Goal: Task Accomplishment & Management: Complete application form

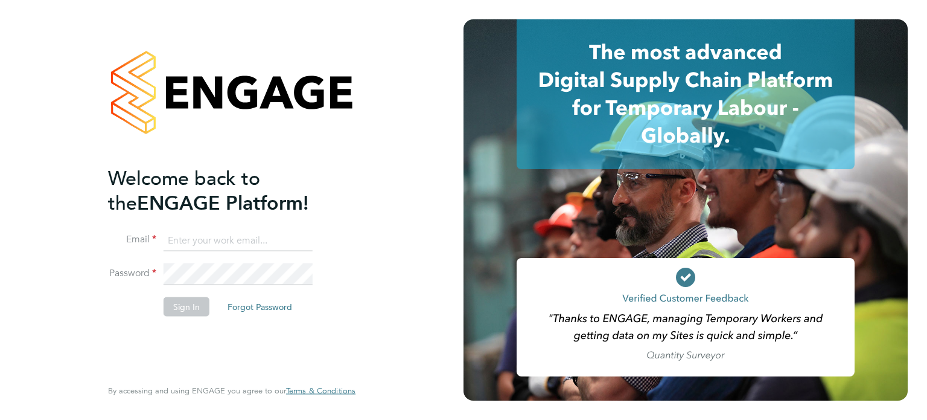
type input "sarah@velocityrecruitment.co.uk"
click at [196, 306] on button "Sign In" at bounding box center [187, 305] width 46 height 19
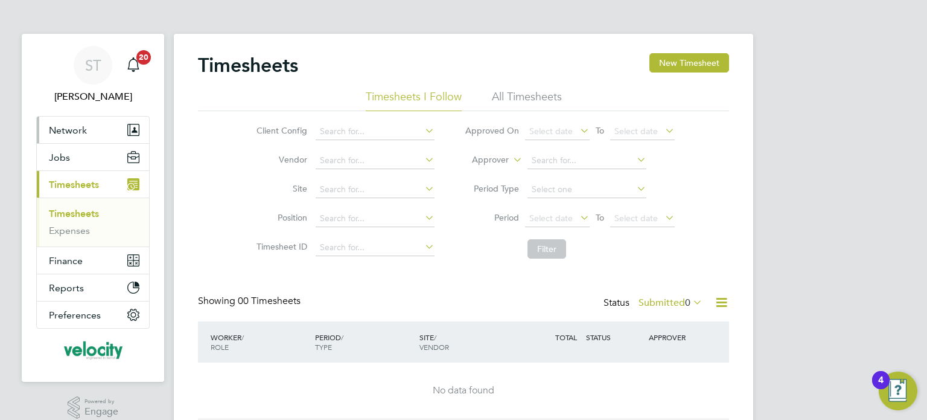
click at [55, 131] on span "Network" at bounding box center [68, 129] width 38 height 11
click at [63, 136] on button "Network" at bounding box center [93, 130] width 112 height 27
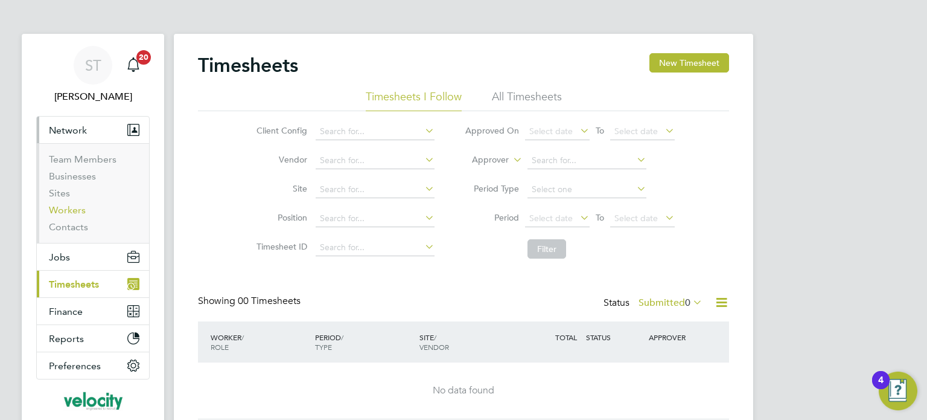
click at [62, 211] on link "Workers" at bounding box center [67, 209] width 37 height 11
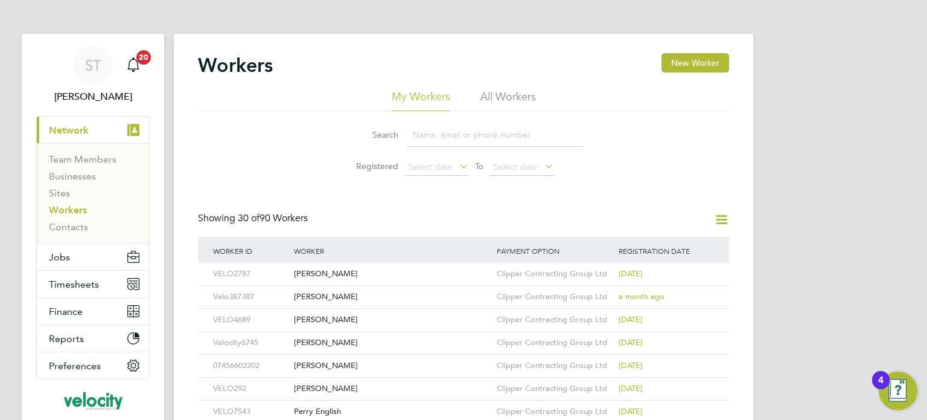
click at [504, 99] on li "All Workers" at bounding box center [509, 100] width 56 height 22
click at [716, 65] on button "New Worker" at bounding box center [696, 62] width 68 height 19
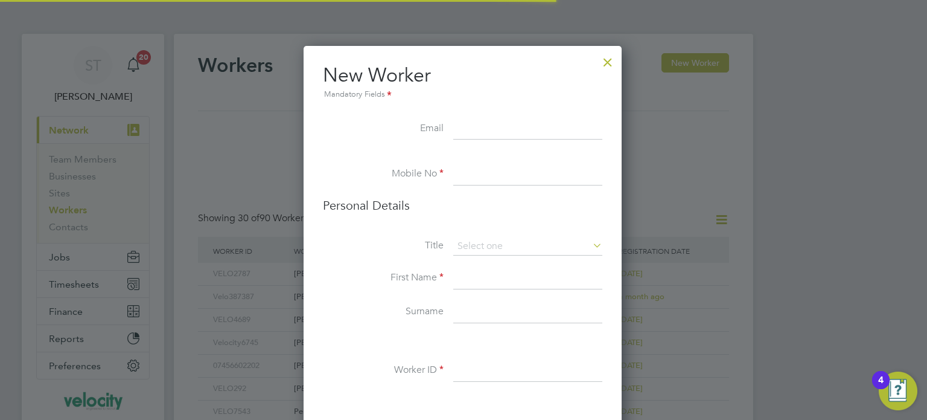
scroll to position [1017, 319]
paste input "Grigorefdaniel@gmail.com"
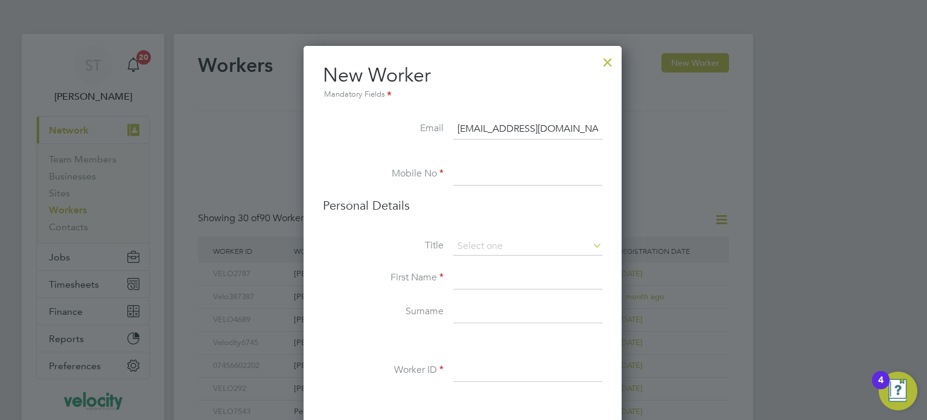
type input "Grigorefdaniel@gmail.com"
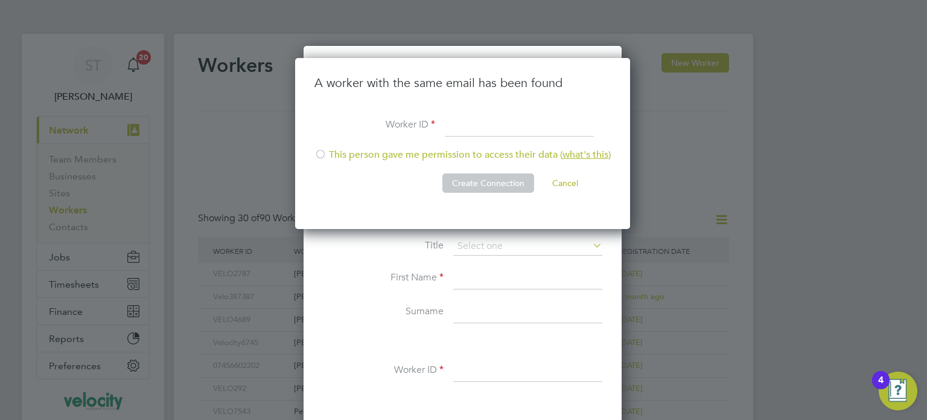
scroll to position [171, 336]
type input "Velo 739739"
click at [329, 155] on li "This person gave me permission to access their data ( what's this )" at bounding box center [463, 161] width 296 height 25
click at [467, 181] on button "Create Connection" at bounding box center [489, 182] width 92 height 19
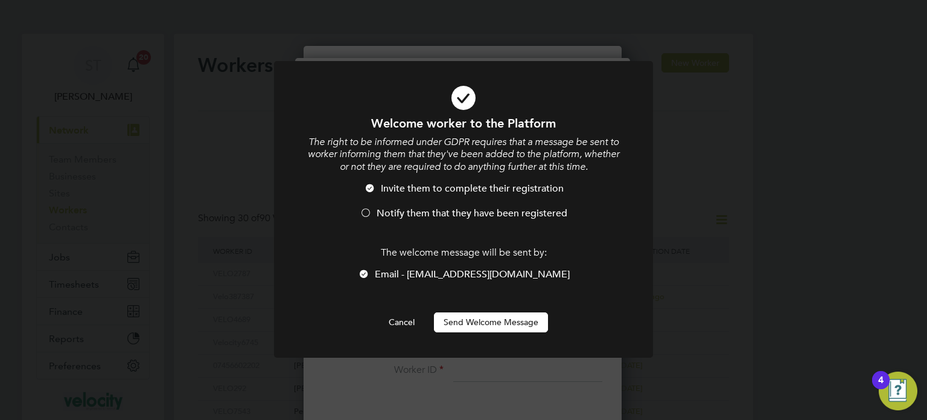
click at [423, 214] on span "Notify them that they have been registered" at bounding box center [472, 213] width 191 height 12
click at [474, 318] on button "Send Welcome Message" at bounding box center [491, 321] width 114 height 19
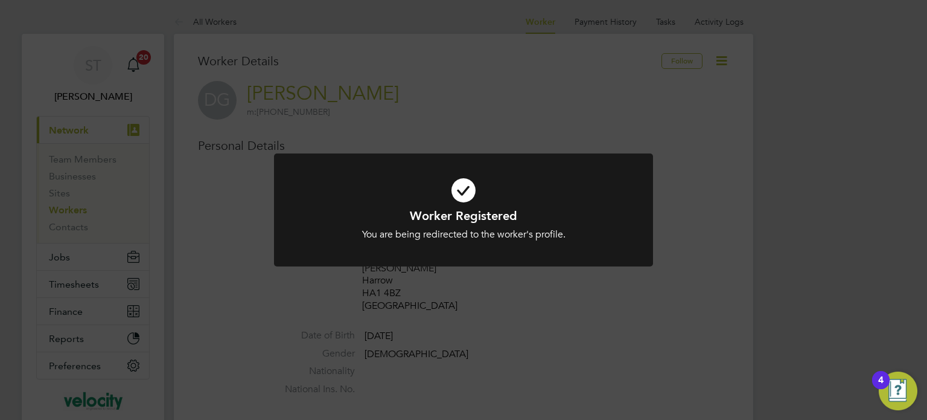
click at [735, 231] on div "Worker Registered You are being redirected to the worker's profile. Cancel Okay" at bounding box center [463, 210] width 927 height 420
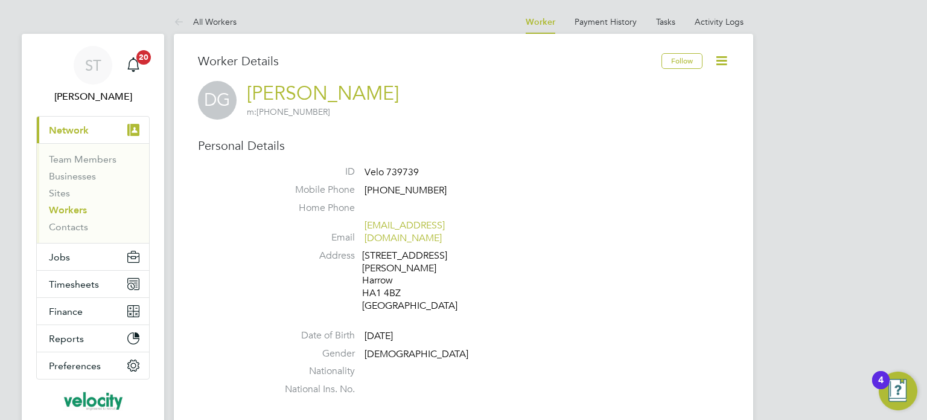
click at [725, 65] on icon at bounding box center [721, 60] width 15 height 15
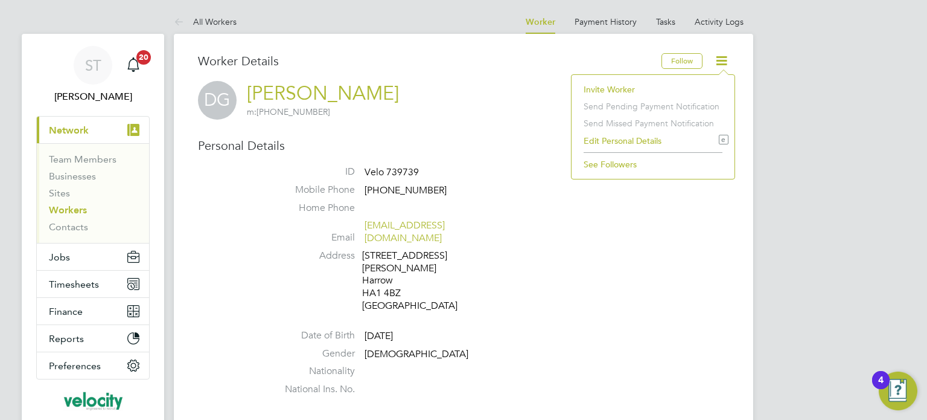
click at [615, 139] on li "Edit Personal Details e" at bounding box center [653, 140] width 151 height 17
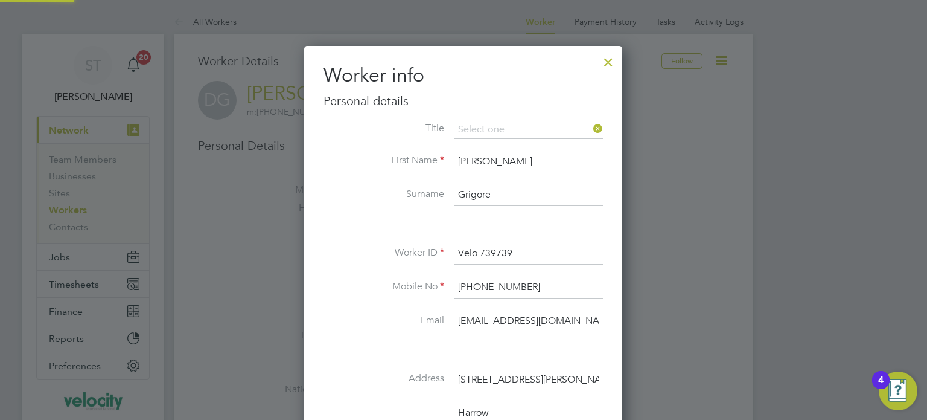
scroll to position [713, 319]
click at [548, 124] on input at bounding box center [528, 130] width 149 height 18
click at [551, 131] on input at bounding box center [528, 130] width 149 height 18
click at [486, 128] on input at bounding box center [528, 130] width 149 height 18
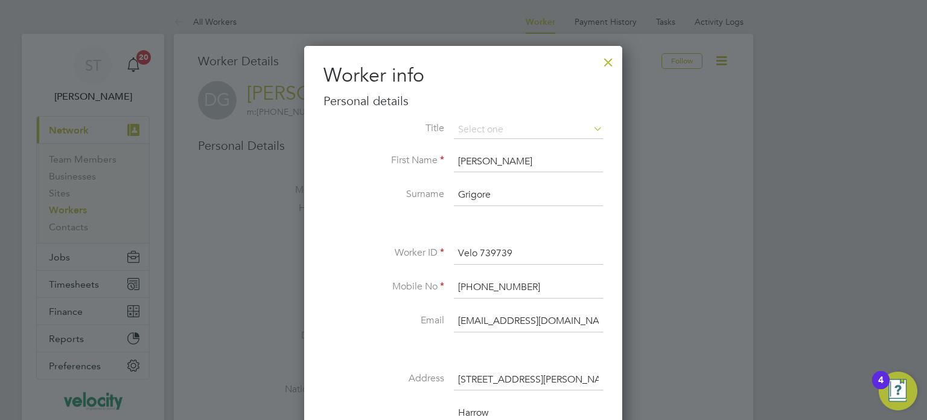
click at [591, 127] on icon at bounding box center [591, 128] width 0 height 17
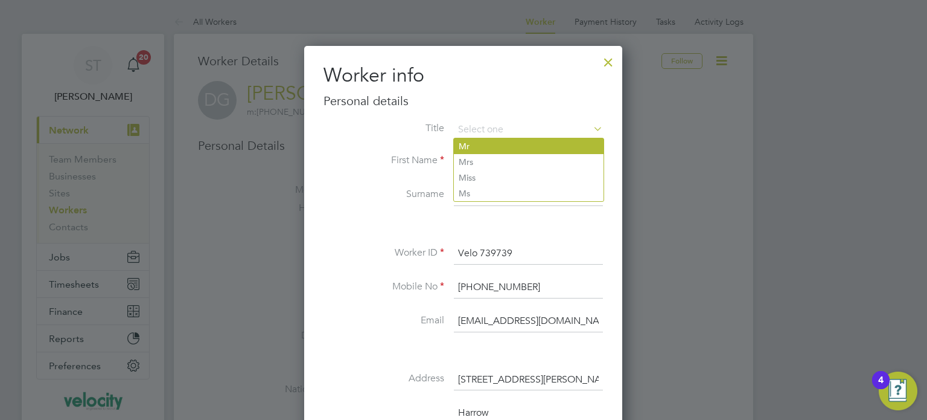
click at [499, 142] on li "Mr" at bounding box center [529, 146] width 150 height 16
type input "Mr"
click at [499, 142] on li "Mr" at bounding box center [529, 146] width 150 height 16
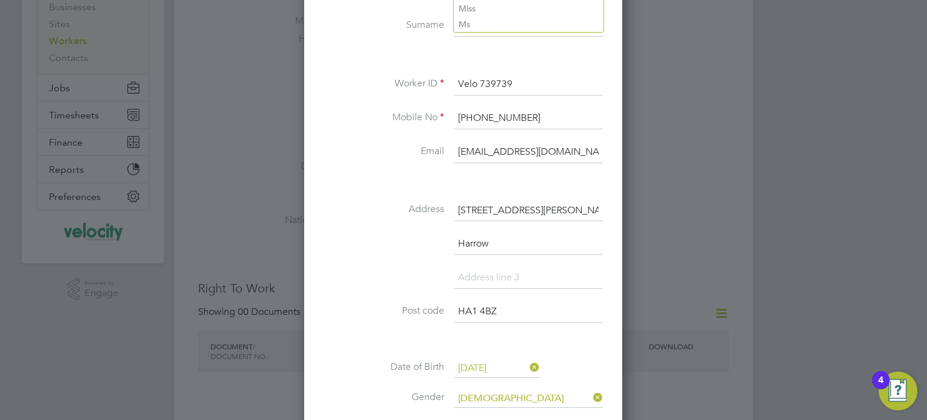
scroll to position [302, 0]
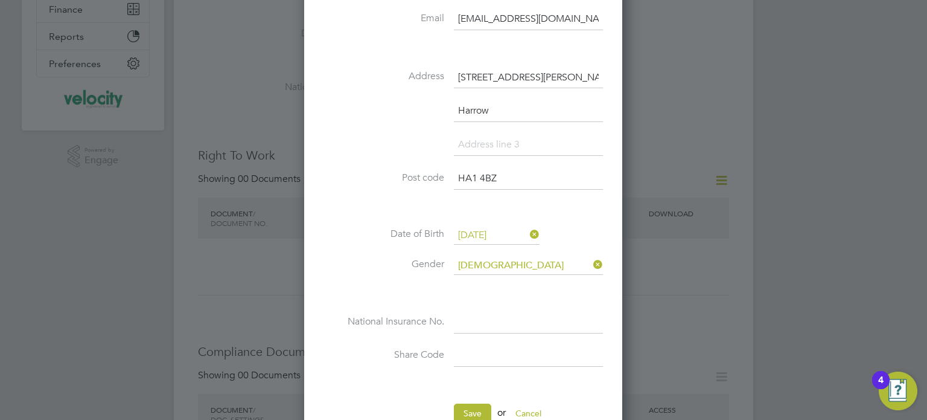
click at [485, 319] on input at bounding box center [528, 323] width 149 height 22
paste input "SS580327D"
type input "SS 58 03 27 D"
click at [464, 408] on button "Save" at bounding box center [472, 412] width 37 height 19
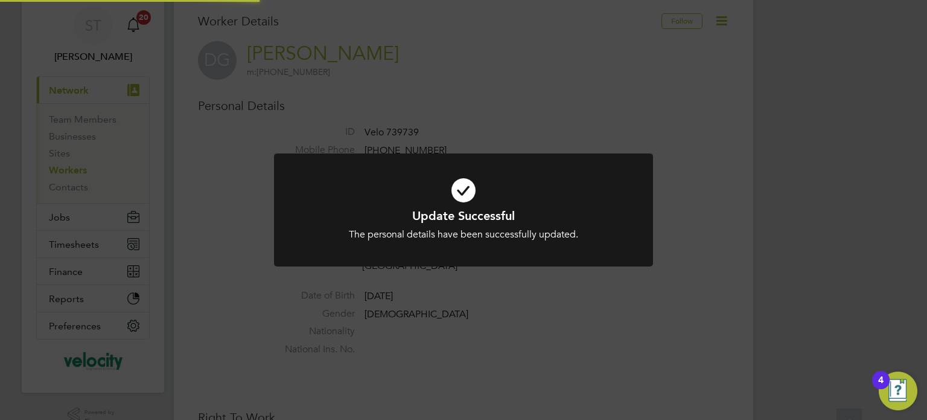
scroll to position [0, 0]
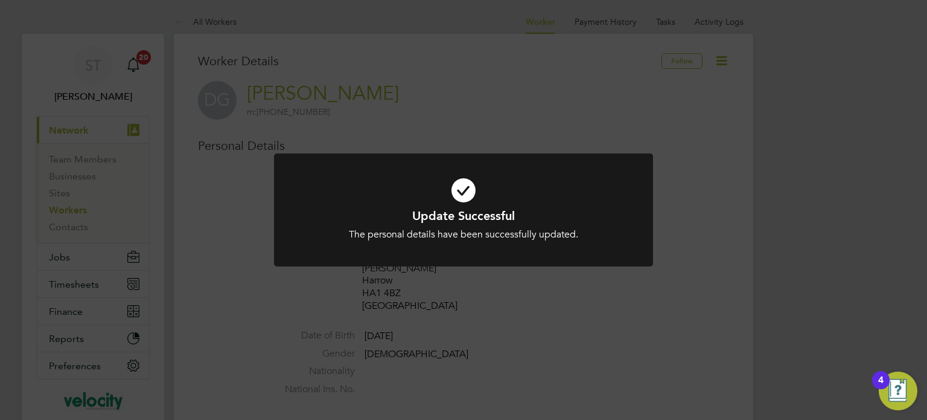
click at [563, 312] on div "Update Successful The personal details have been successfully updated. Cancel O…" at bounding box center [463, 210] width 927 height 420
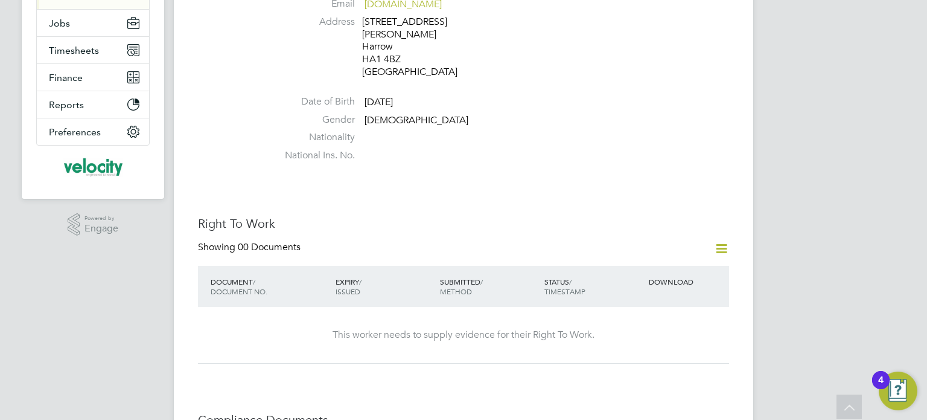
scroll to position [242, 0]
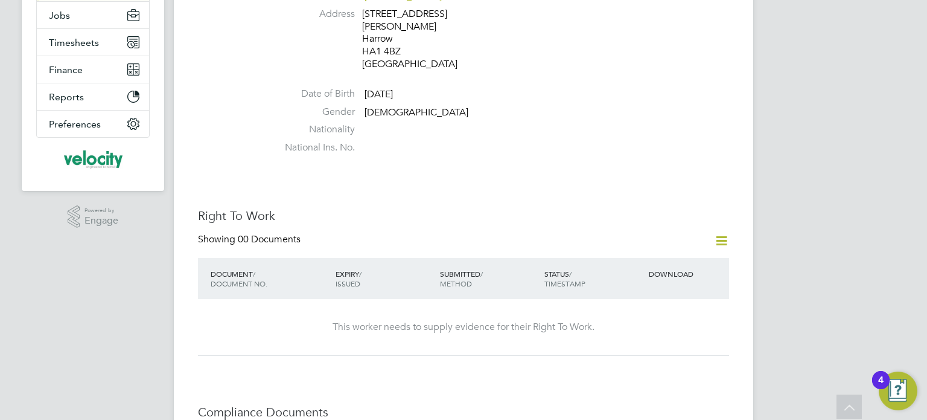
click at [717, 233] on icon at bounding box center [721, 240] width 15 height 15
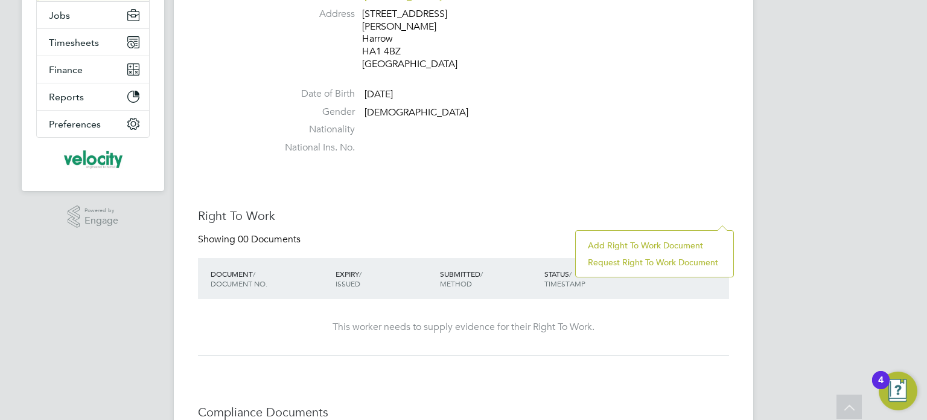
click at [603, 248] on li "Add Right To Work Document" at bounding box center [655, 245] width 146 height 17
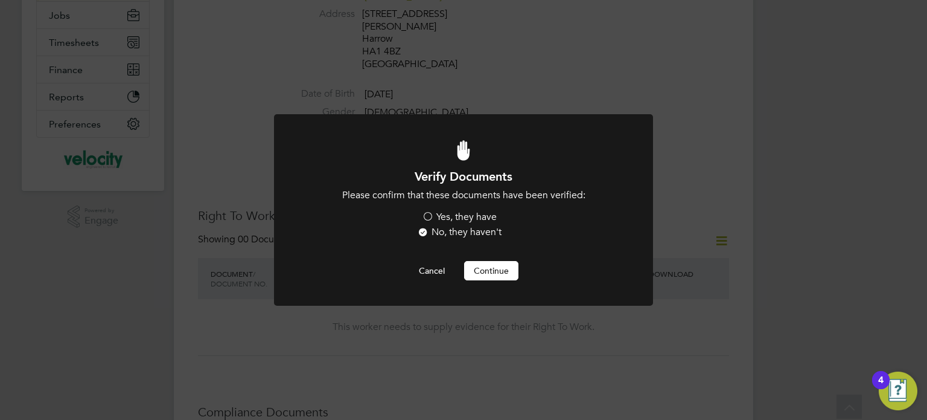
scroll to position [0, 0]
click at [482, 219] on label "Yes, they have" at bounding box center [459, 217] width 75 height 13
click at [0, 0] on input "Yes, they have" at bounding box center [0, 0] width 0 height 0
click at [478, 269] on button "Continue" at bounding box center [491, 270] width 54 height 19
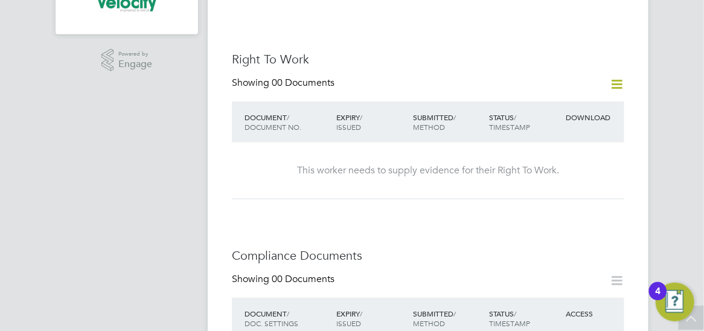
scroll to position [543, 0]
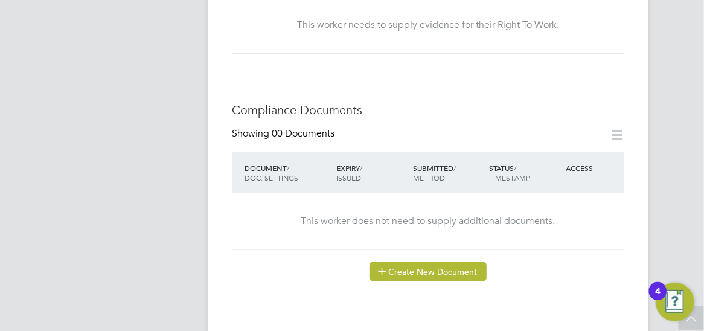
click at [468, 262] on button "Create New Document" at bounding box center [428, 271] width 117 height 19
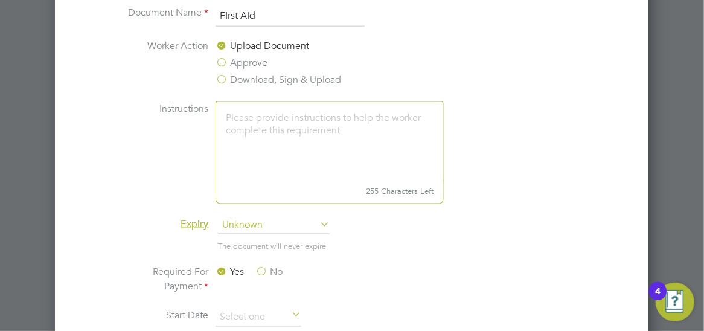
scroll to position [664, 0]
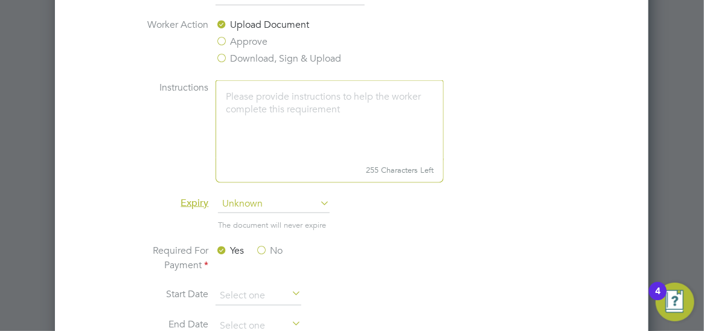
type input "FIrst AId"
click at [689, 59] on div at bounding box center [352, 165] width 704 height 331
click at [238, 318] on input at bounding box center [259, 327] width 86 height 18
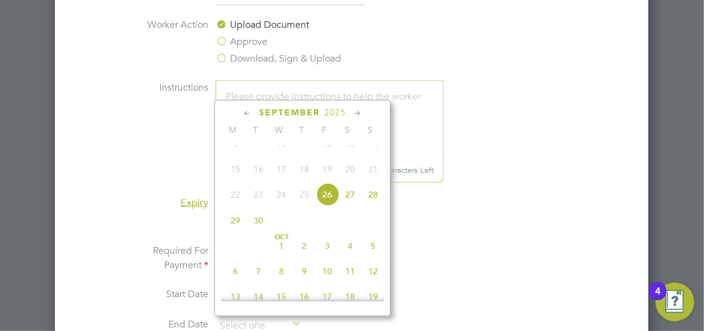
click at [341, 109] on span "2025" at bounding box center [335, 112] width 22 height 10
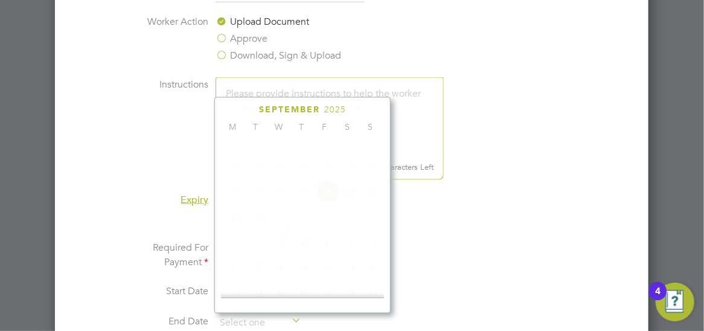
scroll to position [323, 0]
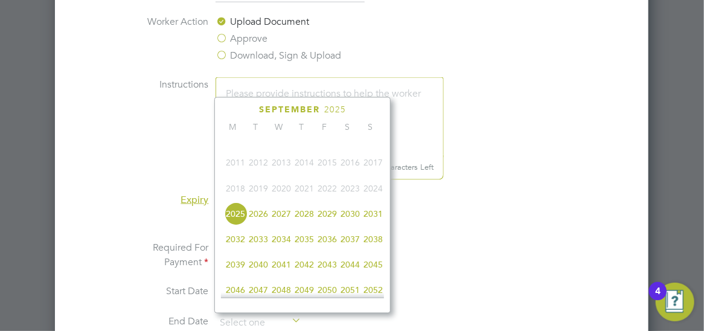
click at [287, 225] on span "2027" at bounding box center [281, 213] width 23 height 23
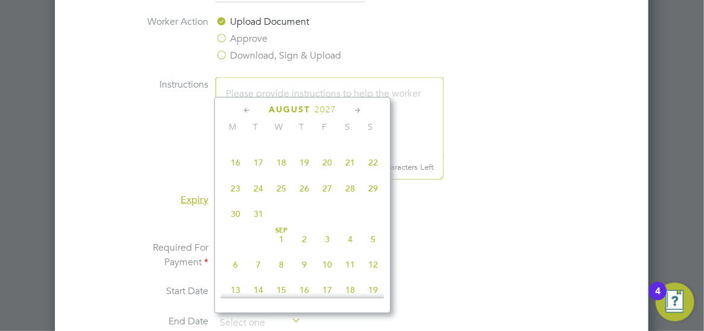
click at [251, 109] on icon at bounding box center [247, 110] width 11 height 13
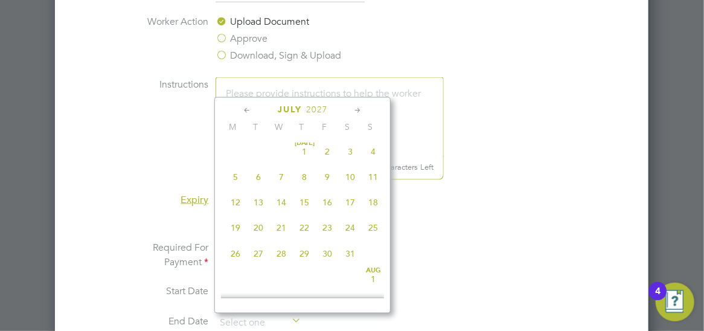
click at [307, 257] on span "29" at bounding box center [304, 253] width 23 height 23
type input "29 Jul 2027"
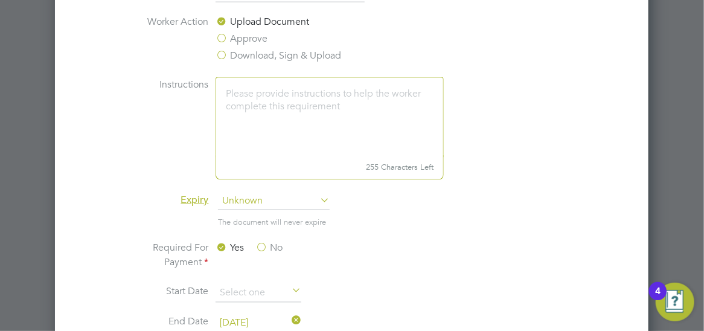
click at [272, 199] on span "Unknown" at bounding box center [274, 201] width 112 height 18
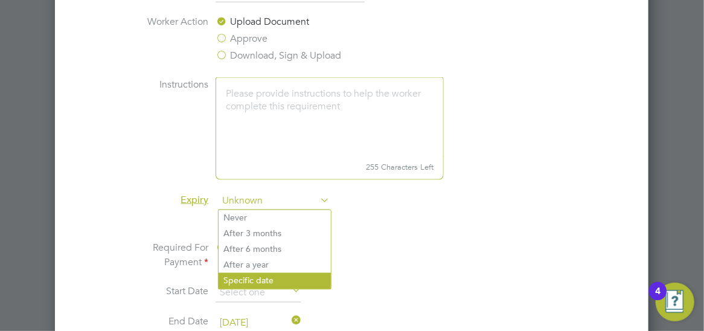
click at [275, 279] on li "Specific date" at bounding box center [275, 281] width 112 height 16
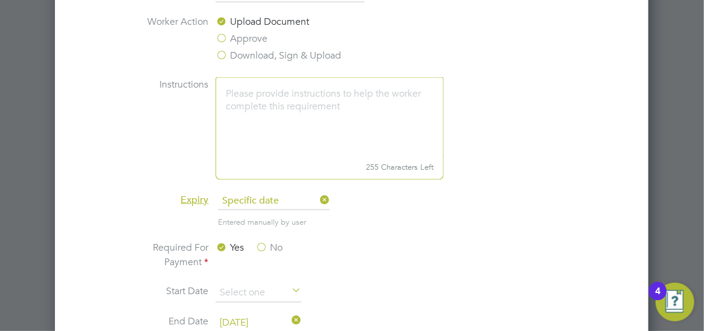
click at [681, 78] on div at bounding box center [352, 165] width 704 height 331
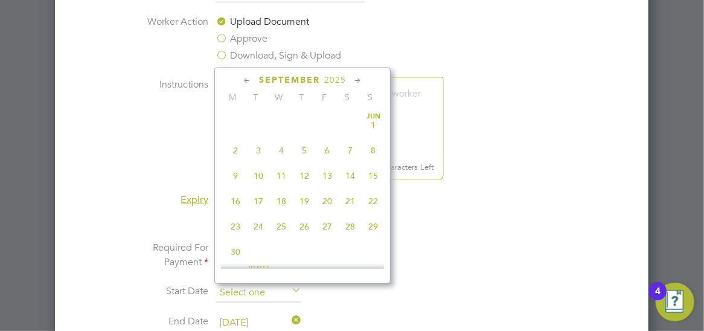
click at [274, 294] on input at bounding box center [259, 293] width 86 height 18
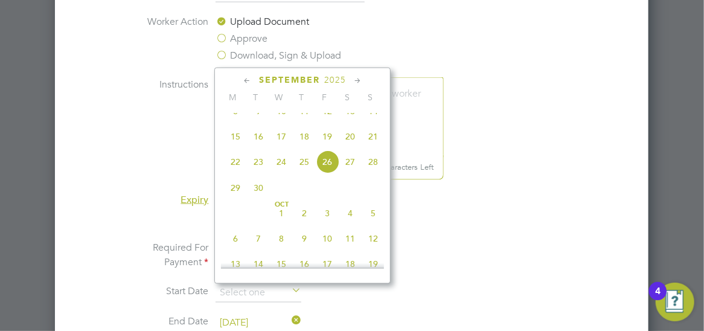
click at [248, 82] on icon at bounding box center [247, 80] width 11 height 13
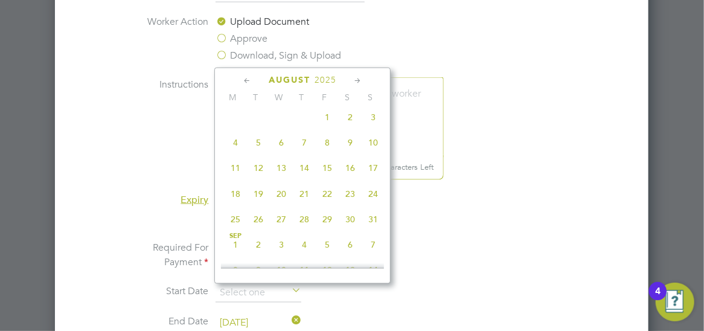
click at [248, 82] on icon at bounding box center [247, 80] width 11 height 13
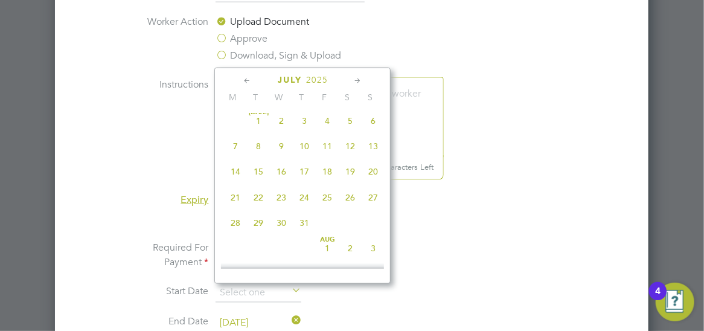
click at [248, 82] on icon at bounding box center [247, 80] width 11 height 13
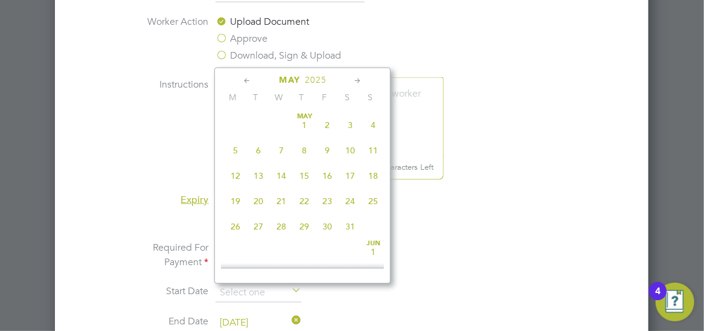
click at [248, 82] on icon at bounding box center [247, 80] width 11 height 13
click at [249, 82] on icon at bounding box center [247, 80] width 11 height 13
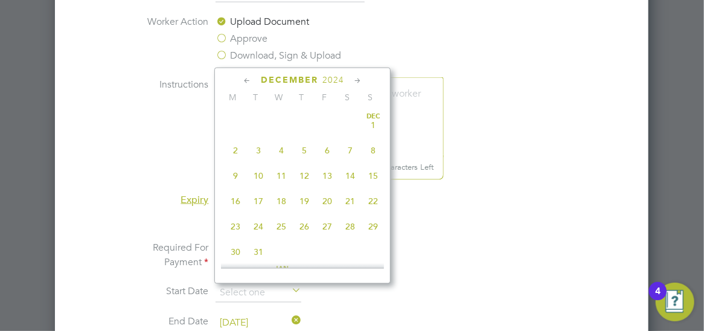
click at [249, 82] on icon at bounding box center [247, 80] width 11 height 13
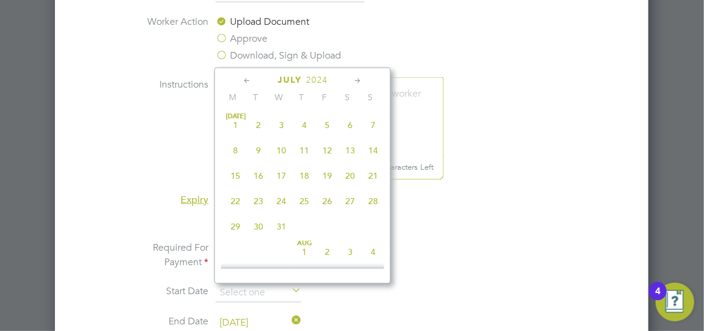
click at [261, 225] on span "30" at bounding box center [258, 227] width 23 height 23
type input "30 Jul 2024"
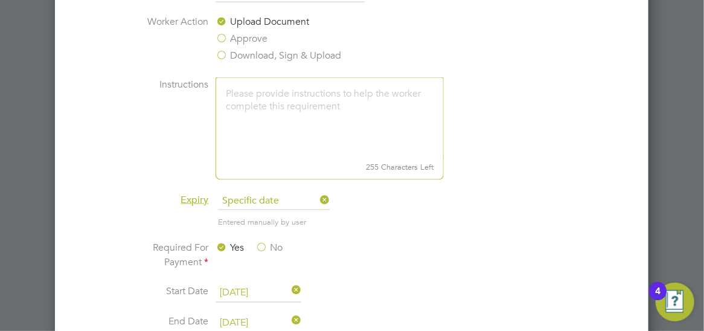
click at [525, 202] on li "Expiry Specific date" at bounding box center [352, 207] width 468 height 30
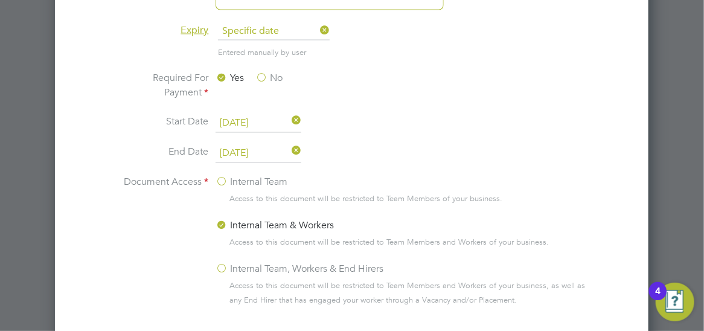
scroll to position [909, 0]
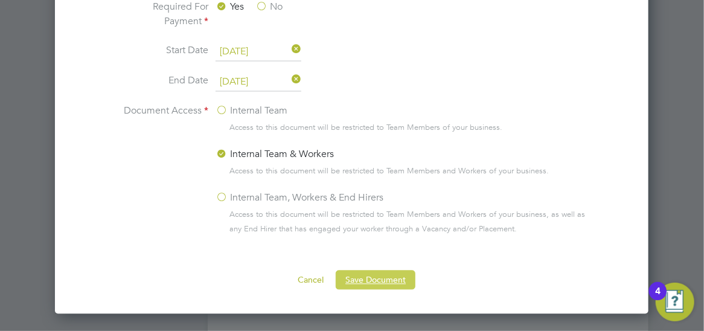
click at [379, 272] on button "Save Document" at bounding box center [376, 279] width 80 height 19
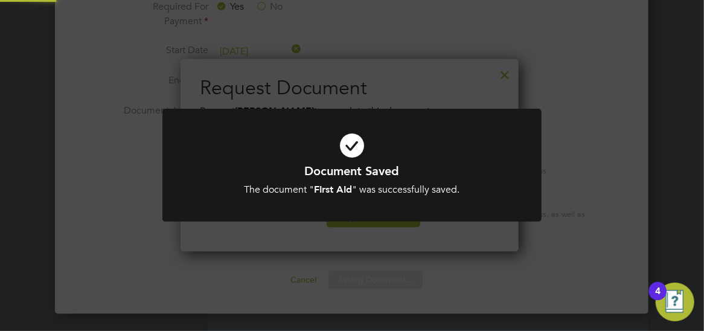
scroll to position [193, 339]
drag, startPoint x: 658, startPoint y: 171, endPoint x: 616, endPoint y: 181, distance: 42.6
click at [658, 171] on div "Document Saved The document " FIrst AId " was successfully saved. Cancel Okay" at bounding box center [352, 165] width 704 height 331
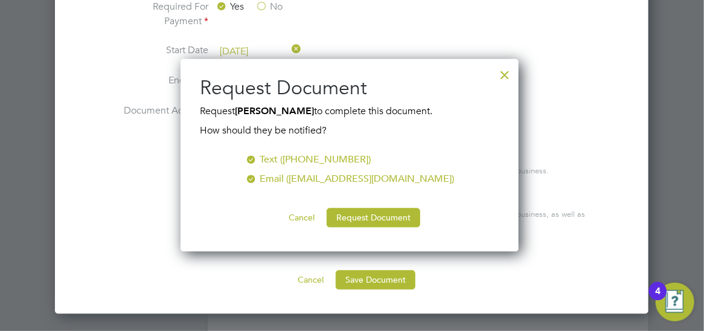
click at [504, 74] on div at bounding box center [505, 72] width 22 height 22
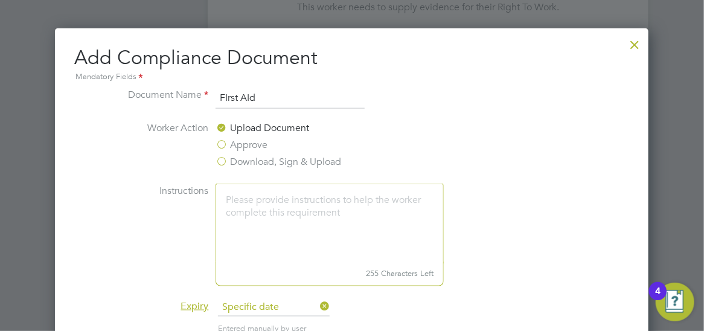
scroll to position [546, 0]
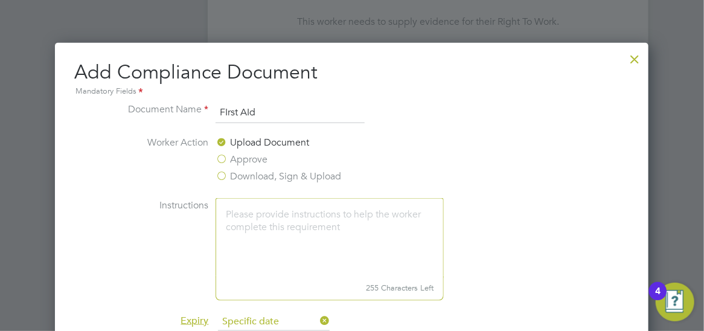
click at [637, 56] on div at bounding box center [635, 56] width 22 height 22
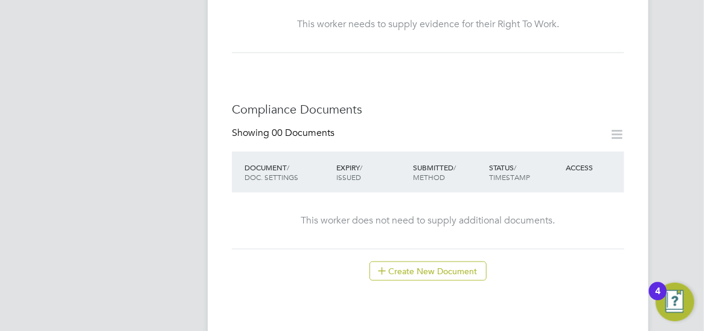
scroll to position [543, 0]
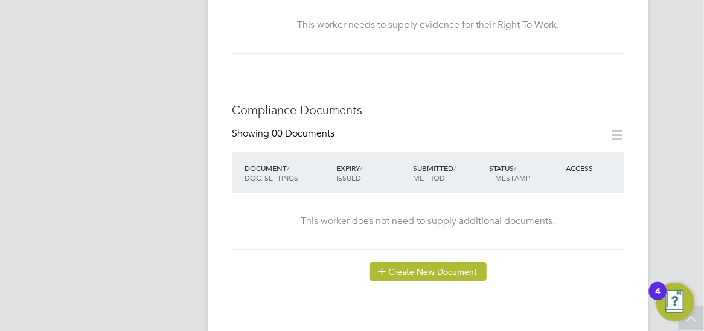
click at [455, 262] on button "Create New Document" at bounding box center [428, 271] width 117 height 19
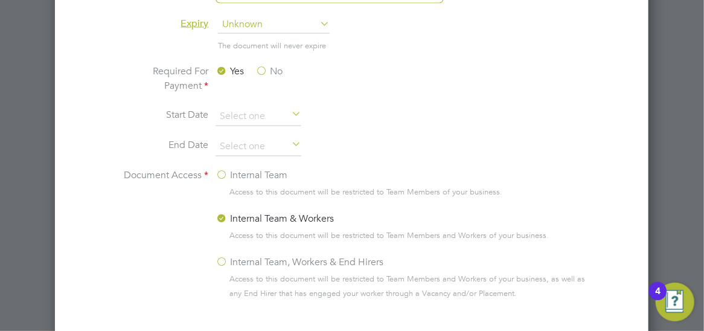
scroll to position [845, 0]
type input "SMSTS"
click at [240, 18] on span "Unknown" at bounding box center [274, 23] width 112 height 18
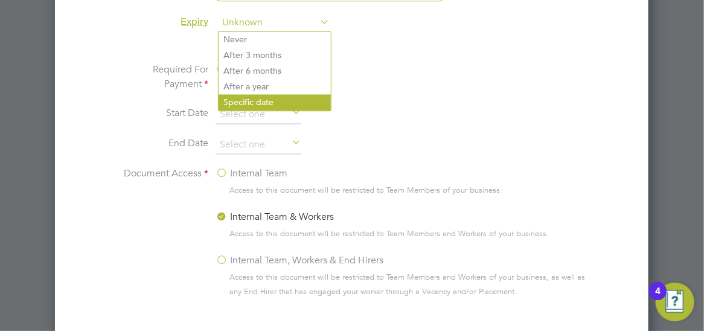
click at [245, 104] on li "Specific date" at bounding box center [275, 103] width 112 height 16
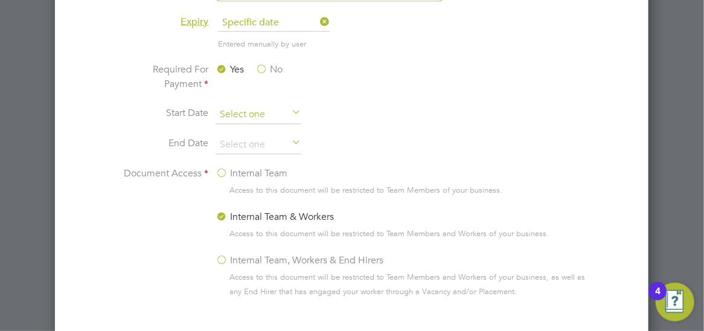
click at [256, 109] on input at bounding box center [259, 115] width 86 height 18
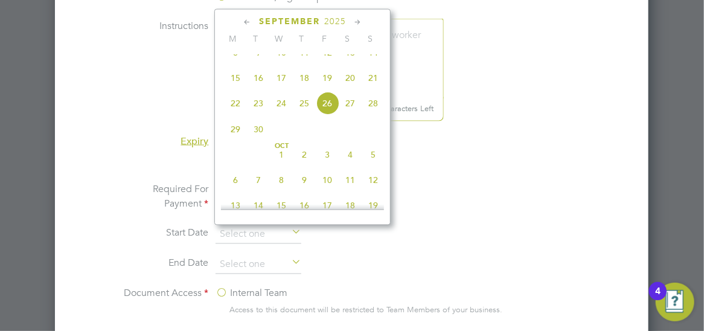
scroll to position [725, 0]
click at [246, 24] on icon at bounding box center [247, 23] width 11 height 13
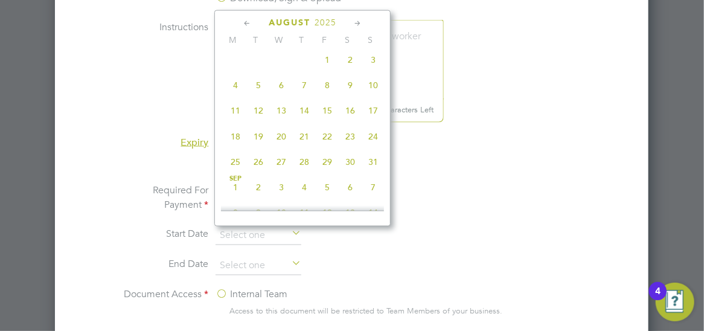
click at [246, 24] on icon at bounding box center [247, 23] width 11 height 13
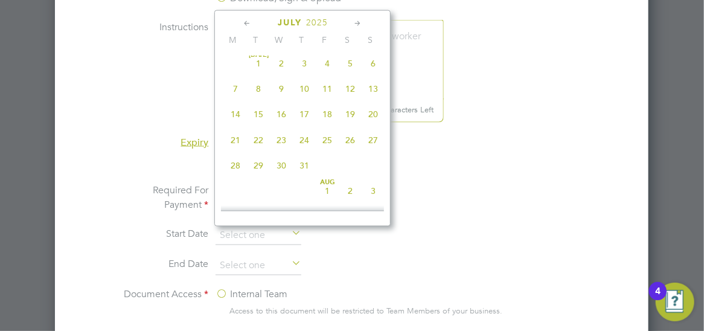
click at [246, 24] on icon at bounding box center [247, 23] width 11 height 13
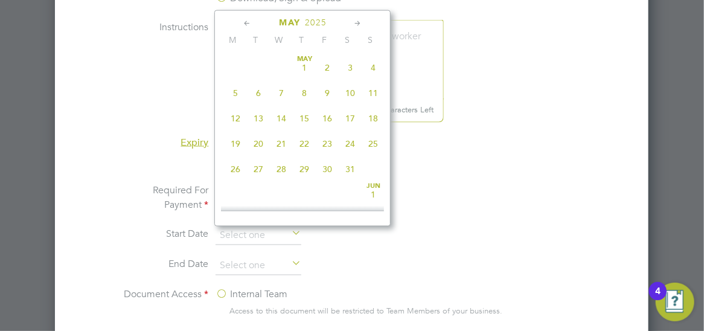
click at [246, 24] on icon at bounding box center [247, 23] width 11 height 13
click at [247, 24] on icon at bounding box center [247, 23] width 11 height 13
click at [248, 24] on icon at bounding box center [247, 23] width 11 height 13
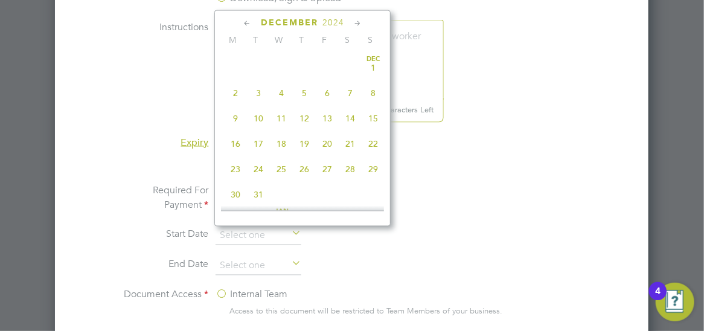
click at [329, 21] on span "2024" at bounding box center [333, 23] width 22 height 10
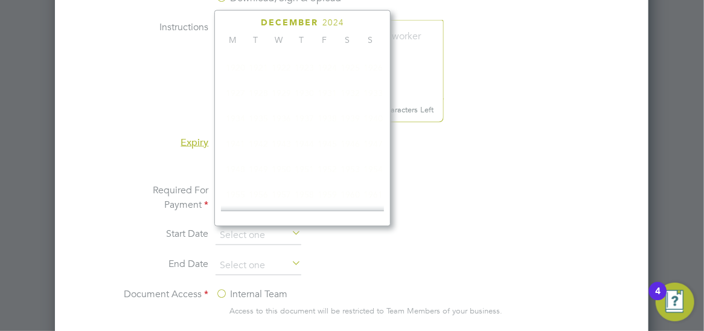
scroll to position [323, 0]
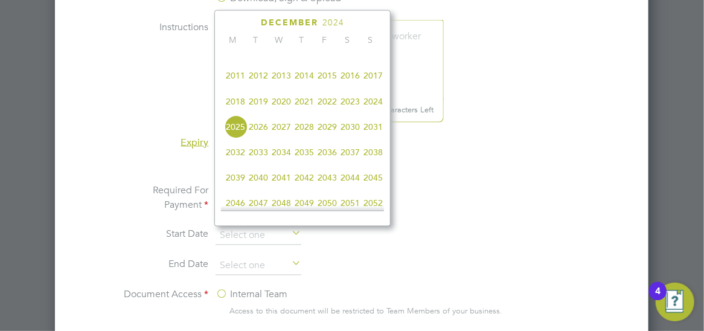
click at [331, 111] on span "2022" at bounding box center [327, 101] width 23 height 23
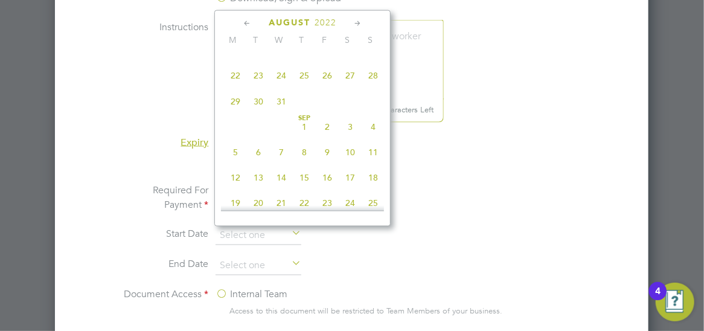
click at [248, 24] on icon at bounding box center [247, 23] width 11 height 13
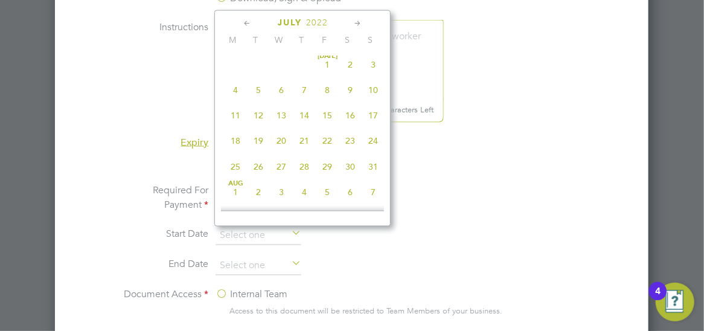
click at [248, 24] on icon at bounding box center [247, 23] width 11 height 13
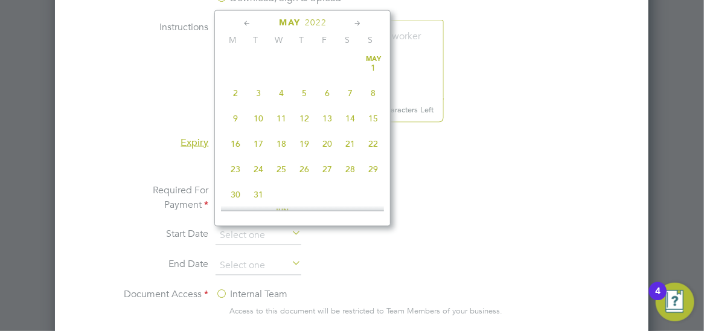
click at [248, 24] on icon at bounding box center [247, 23] width 11 height 13
click at [360, 19] on icon at bounding box center [357, 23] width 11 height 13
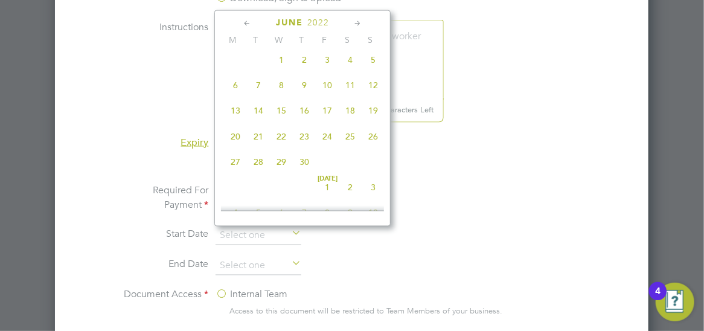
click at [286, 144] on span "22" at bounding box center [281, 136] width 23 height 23
type input "22 Jun 2022"
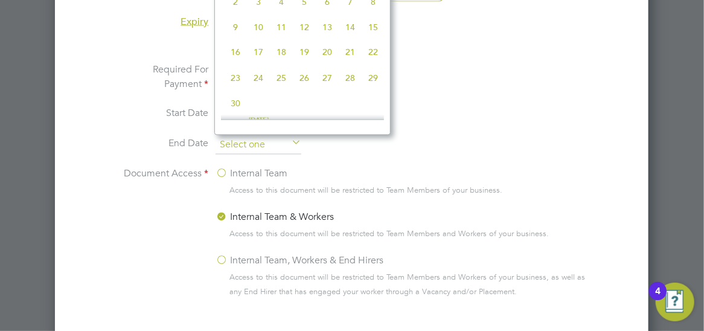
scroll to position [447, 0]
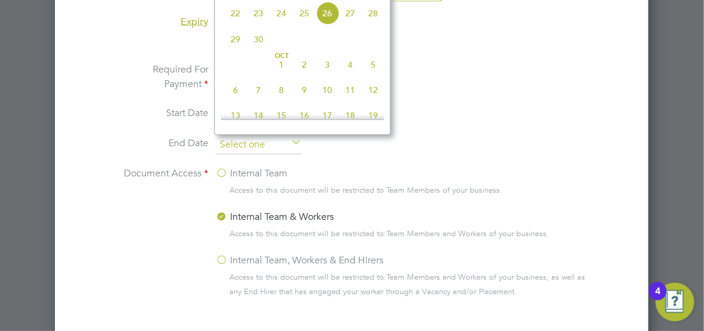
click at [282, 144] on input at bounding box center [259, 145] width 86 height 18
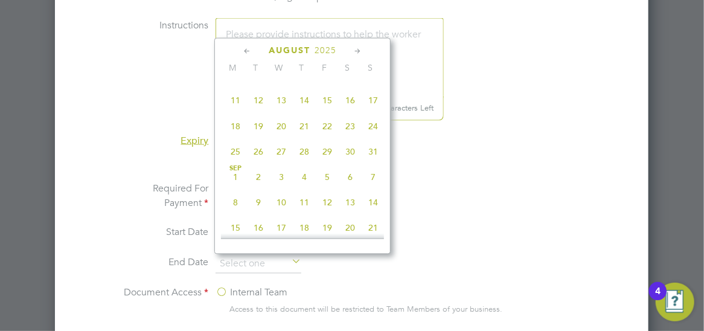
scroll to position [725, 0]
click at [333, 53] on span "2025" at bounding box center [326, 52] width 22 height 10
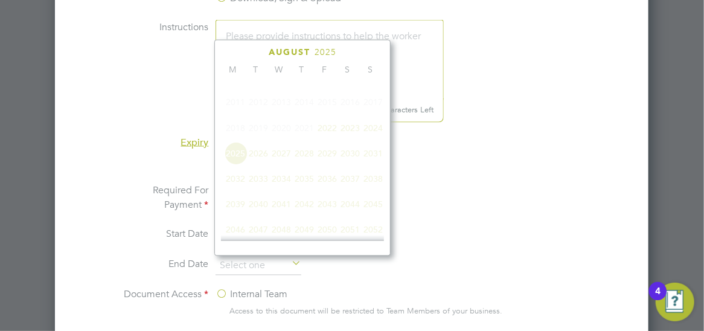
scroll to position [323, 0]
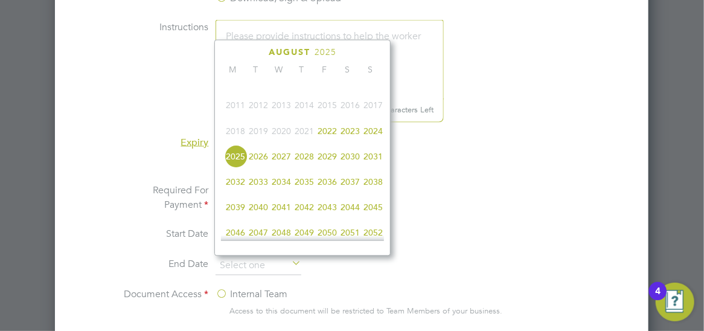
click at [286, 165] on span "2027" at bounding box center [281, 156] width 23 height 23
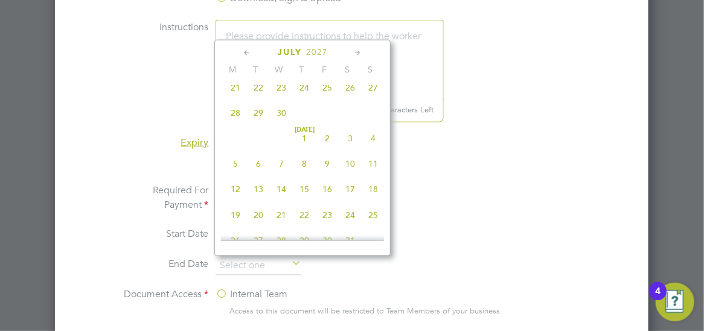
scroll to position [179, 0]
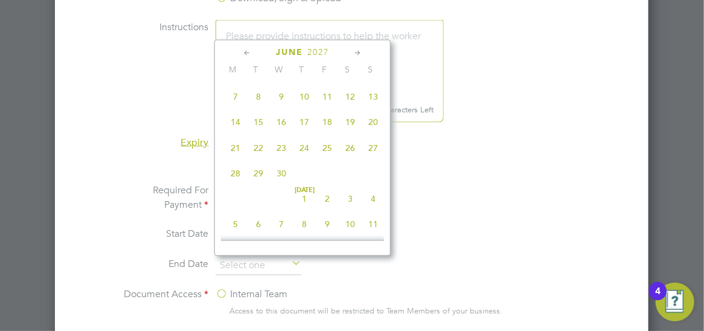
click at [286, 183] on span "30" at bounding box center [281, 173] width 23 height 23
type input "30 Jun 2027"
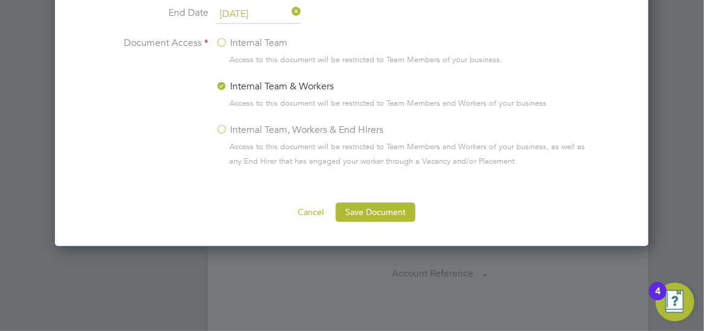
scroll to position [1087, 0]
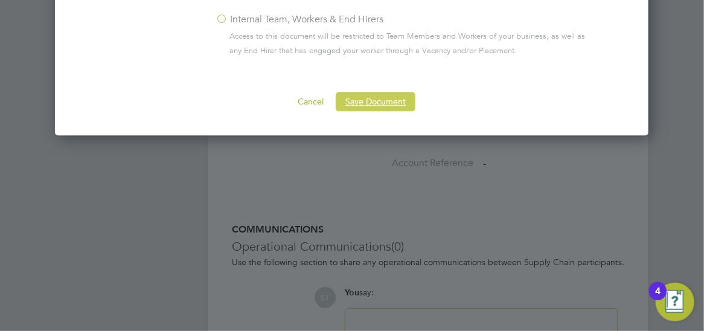
click at [368, 100] on button "Save Document" at bounding box center [376, 101] width 80 height 19
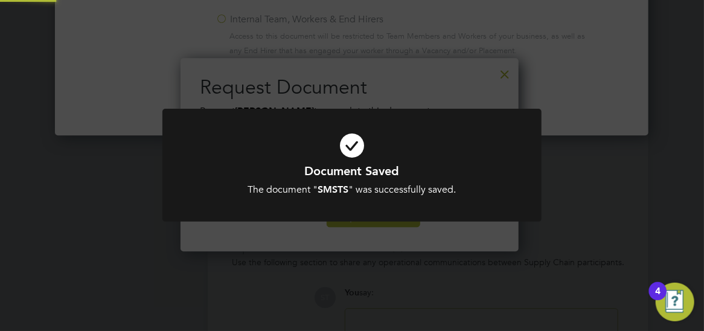
scroll to position [193, 339]
click at [606, 119] on div "Document Saved The document " SMSTS " was successfully saved. Cancel Okay" at bounding box center [352, 165] width 704 height 331
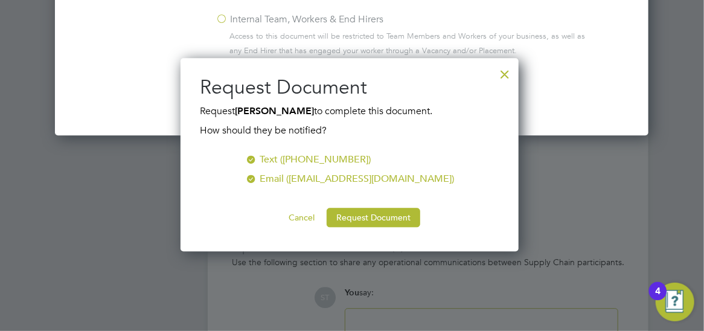
click at [505, 72] on div at bounding box center [505, 71] width 22 height 22
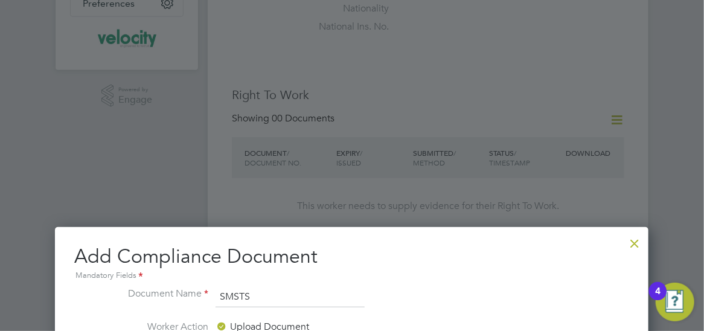
scroll to position [483, 0]
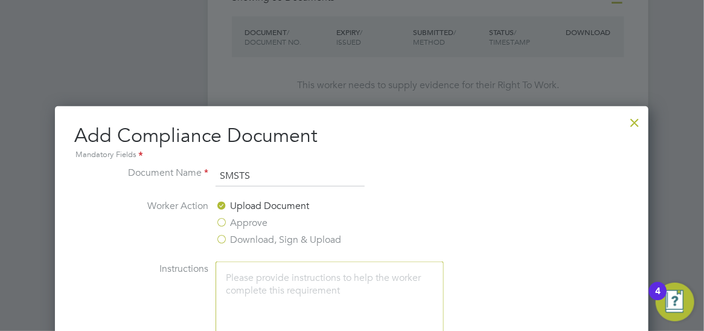
click at [630, 119] on div at bounding box center [635, 120] width 22 height 22
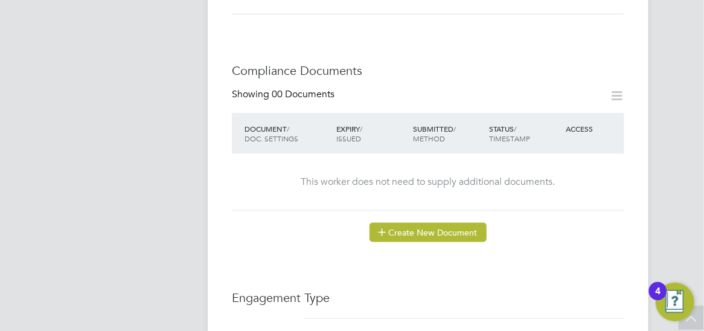
scroll to position [604, 0]
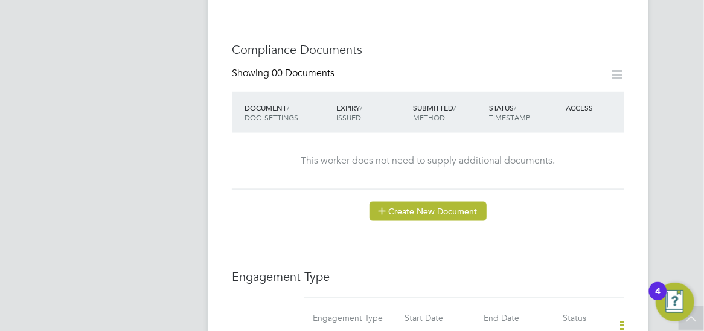
click at [430, 202] on button "Create New Document" at bounding box center [428, 211] width 117 height 19
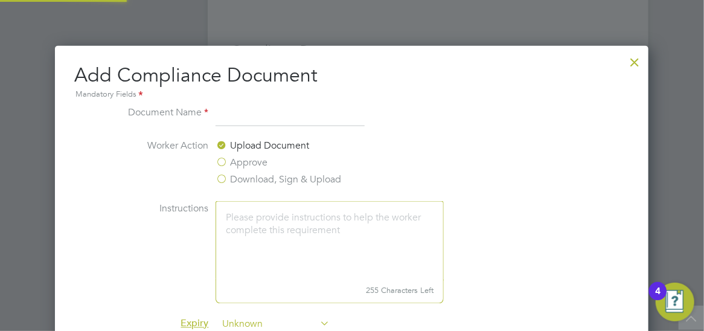
scroll to position [632, 589]
type input "V"
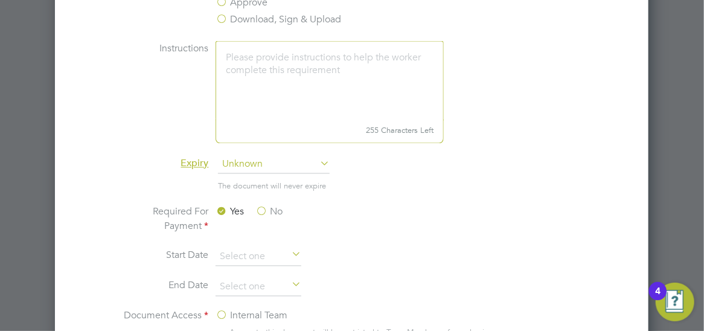
scroll to position [785, 0]
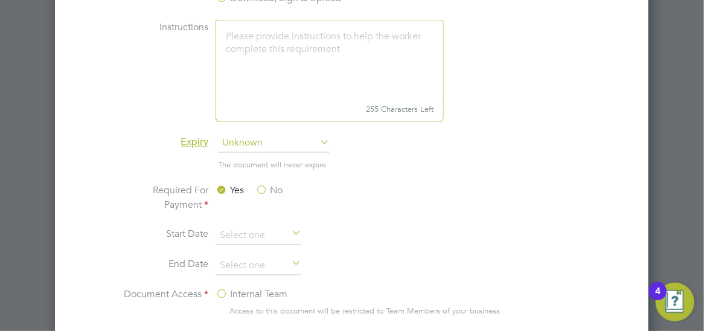
type input "CSCS"
click at [275, 147] on span "Unknown" at bounding box center [274, 144] width 112 height 18
click at [259, 223] on li "Specific date" at bounding box center [275, 224] width 112 height 16
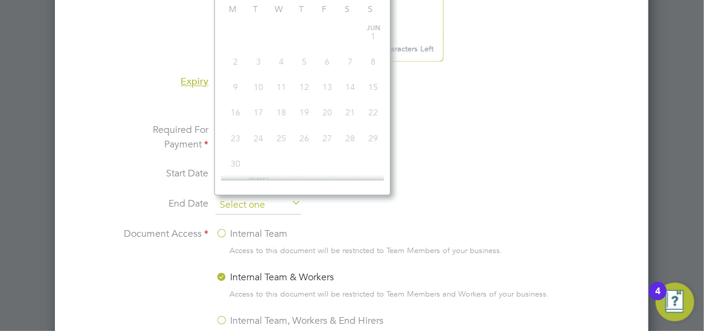
scroll to position [447, 0]
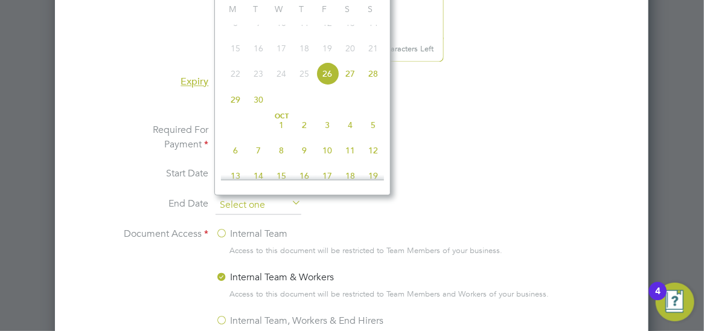
click at [267, 207] on input at bounding box center [259, 206] width 86 height 18
click at [404, 159] on li "Required For Payment Yes No" at bounding box center [352, 144] width 468 height 43
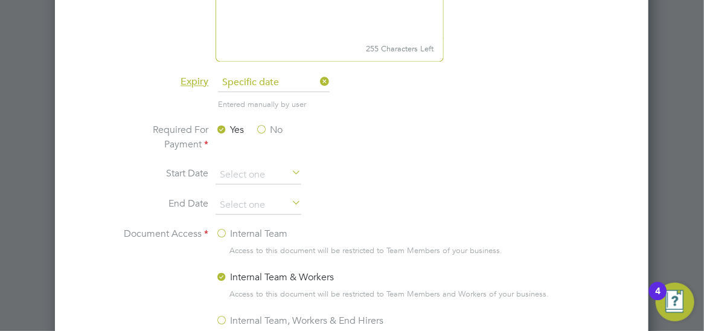
click at [671, 59] on div at bounding box center [352, 165] width 704 height 331
click at [267, 209] on input at bounding box center [259, 206] width 86 height 18
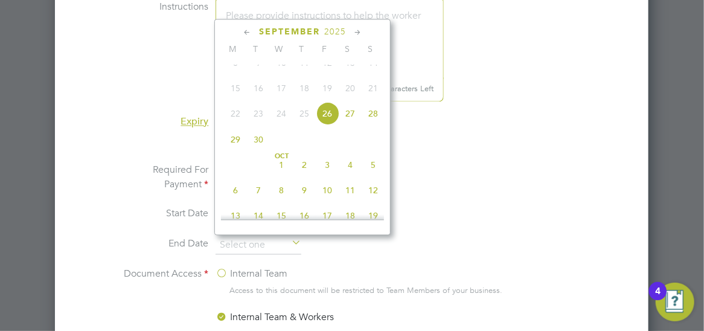
scroll to position [785, 0]
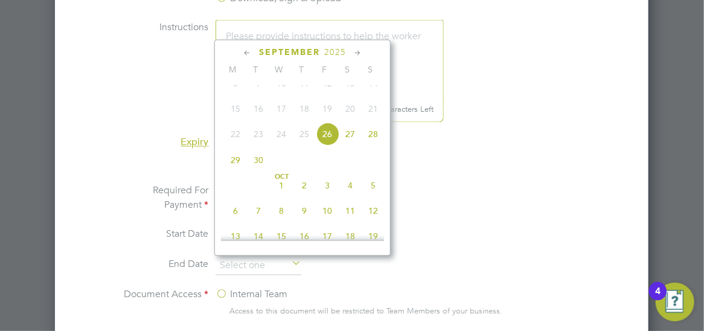
click at [331, 50] on span "2025" at bounding box center [335, 52] width 22 height 10
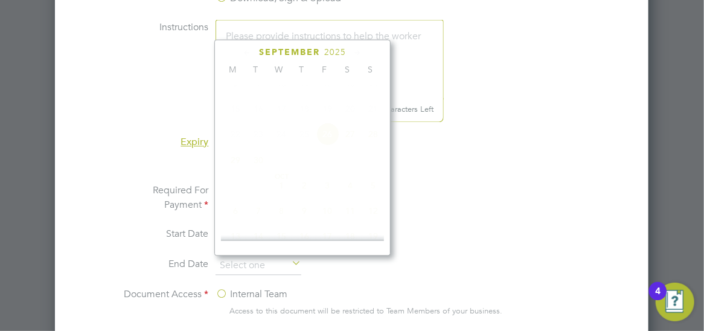
scroll to position [323, 0]
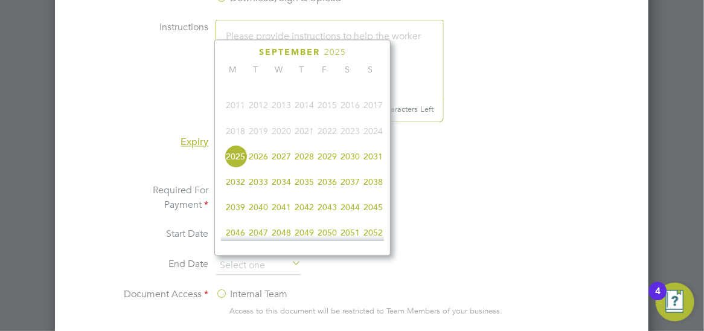
click at [353, 165] on span "2030" at bounding box center [350, 156] width 23 height 23
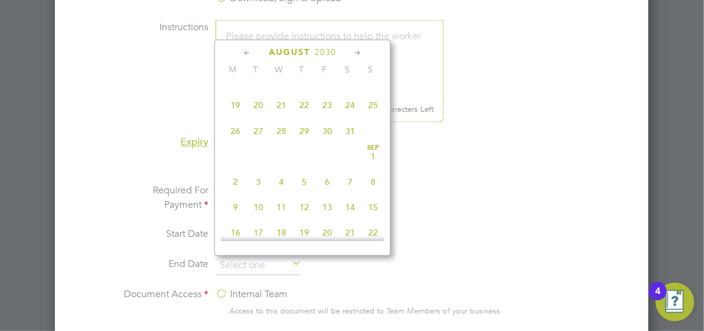
click at [249, 50] on icon at bounding box center [247, 52] width 11 height 13
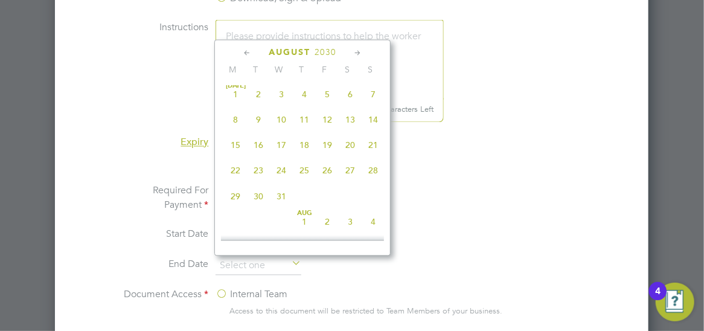
click at [249, 50] on icon at bounding box center [247, 52] width 11 height 13
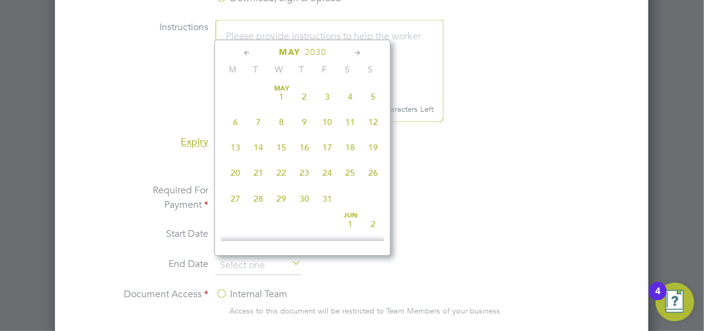
click at [249, 50] on icon at bounding box center [247, 52] width 11 height 13
click at [313, 198] on span "28" at bounding box center [304, 199] width 23 height 23
type input "28 Feb 2030"
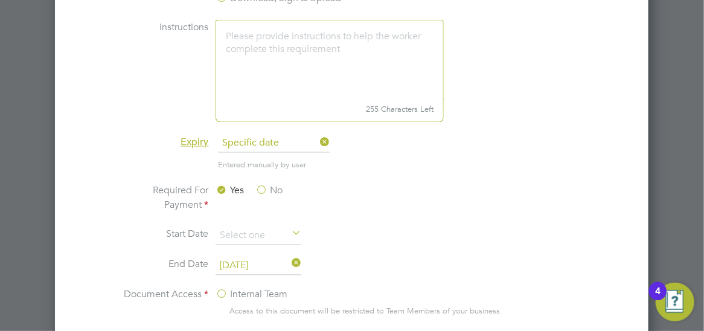
click at [514, 153] on li "Expiry Specific date" at bounding box center [352, 150] width 468 height 30
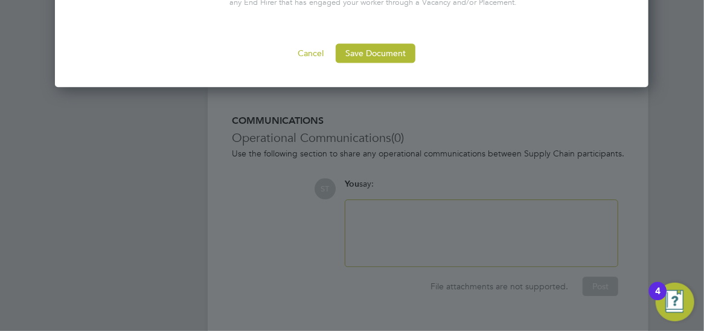
scroll to position [1197, 0]
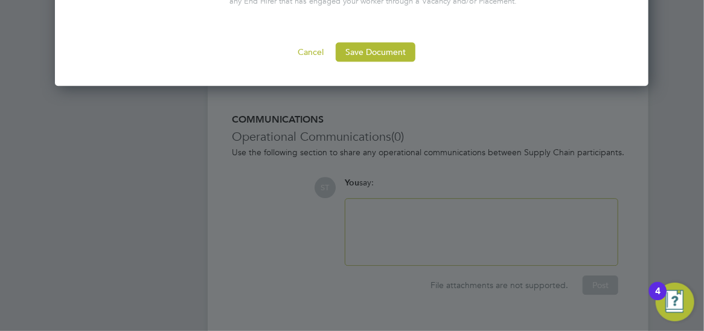
click at [393, 53] on button "Save Document" at bounding box center [376, 51] width 80 height 19
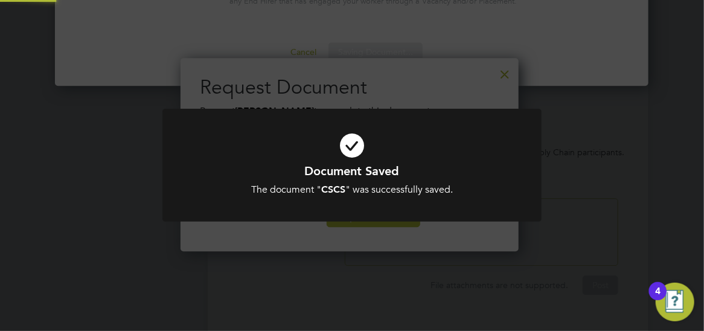
scroll to position [193, 339]
click at [641, 111] on div "Document Saved The document " CSCS " was successfully saved. Cancel Okay" at bounding box center [352, 165] width 704 height 331
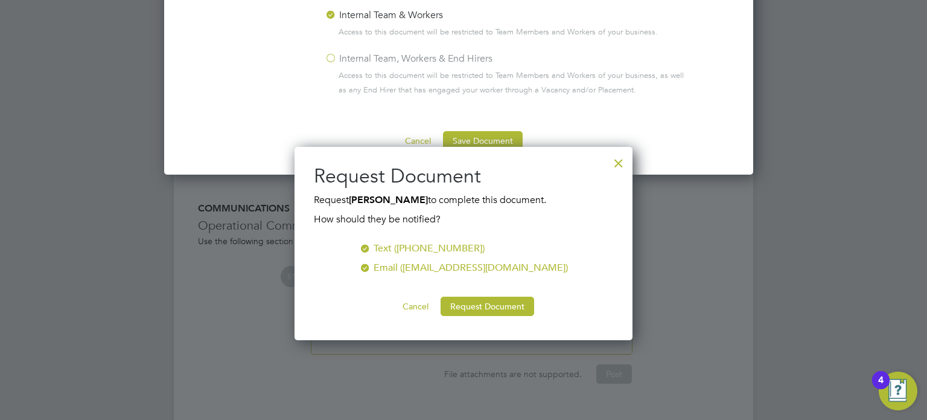
scroll to position [632, 580]
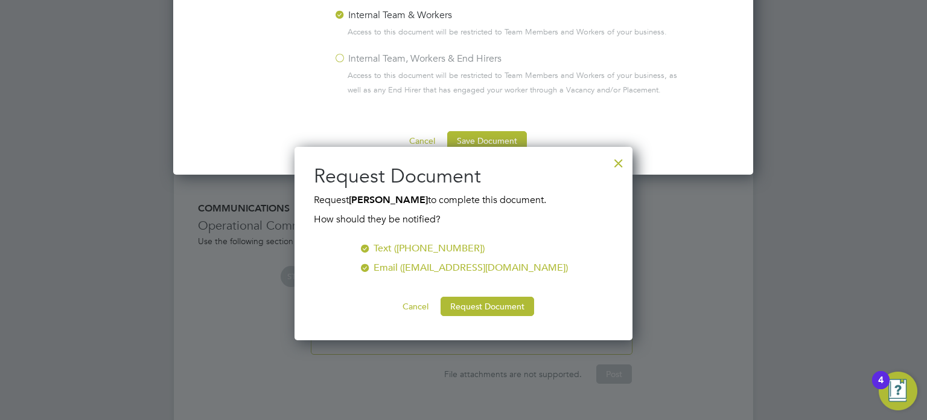
click at [618, 163] on div at bounding box center [619, 160] width 22 height 22
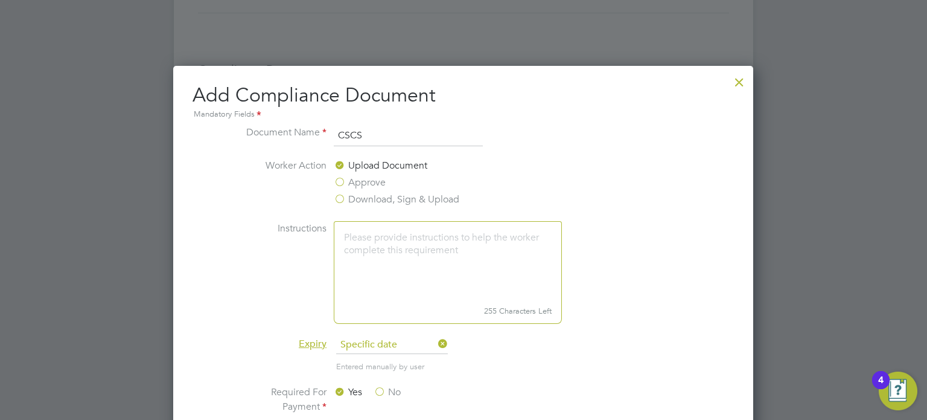
scroll to position [444, 0]
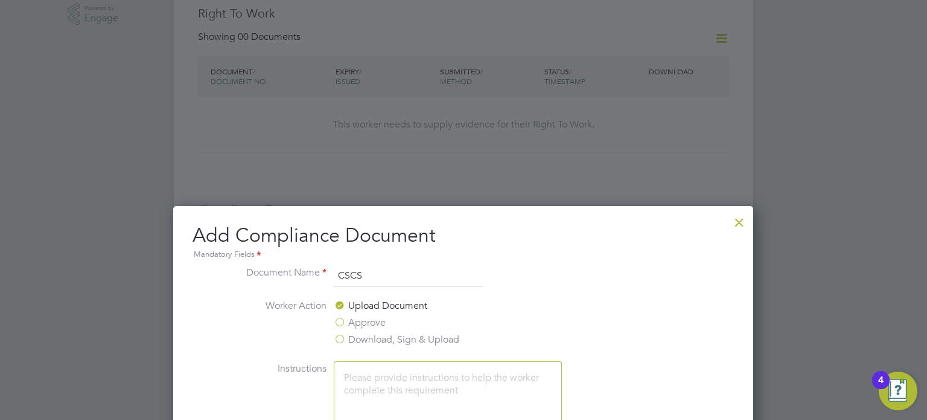
click at [742, 222] on div at bounding box center [740, 219] width 22 height 22
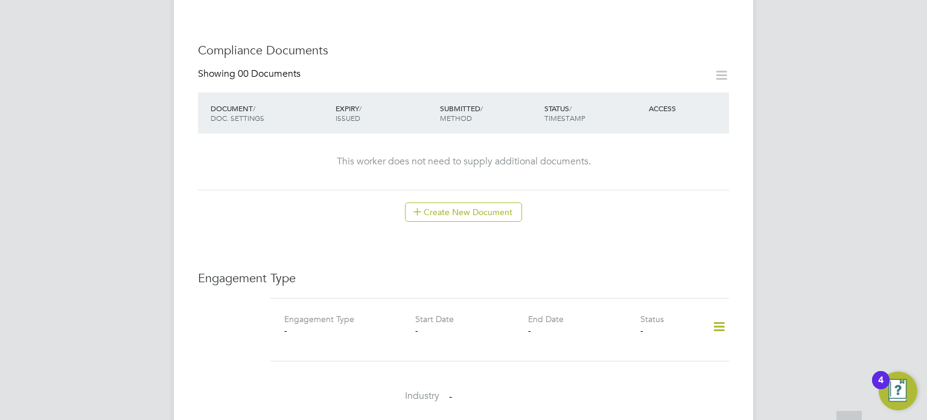
scroll to position [604, 0]
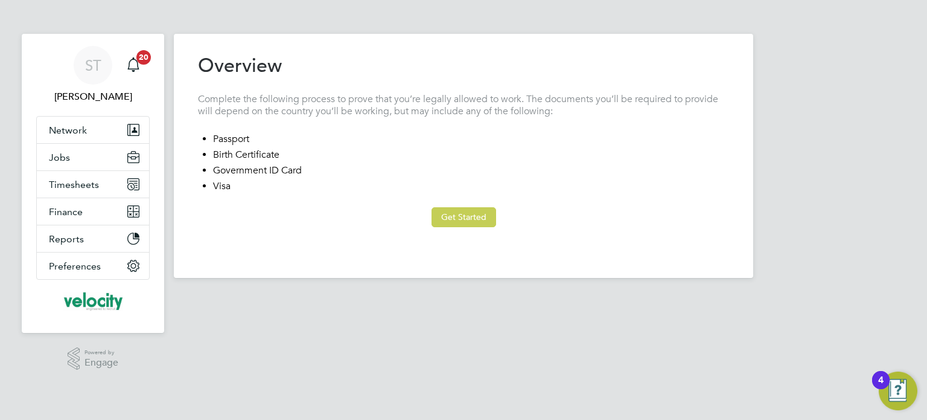
click at [469, 217] on button "Get Started" at bounding box center [464, 216] width 65 height 19
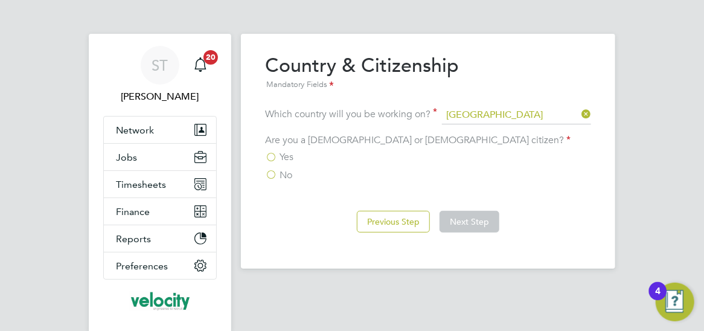
click at [307, 141] on label "Are you a British or Irish citizen?" at bounding box center [418, 140] width 306 height 12
click at [280, 175] on span "No" at bounding box center [286, 175] width 13 height 12
click at [0, 0] on input "No" at bounding box center [0, 0] width 0 height 0
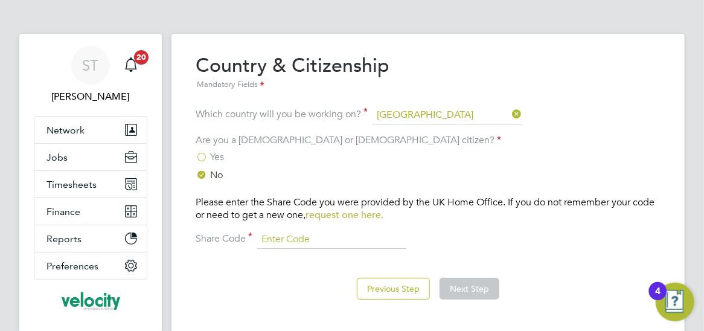
click at [336, 234] on input at bounding box center [331, 240] width 149 height 18
click at [576, 151] on div "Yes" at bounding box center [428, 157] width 465 height 13
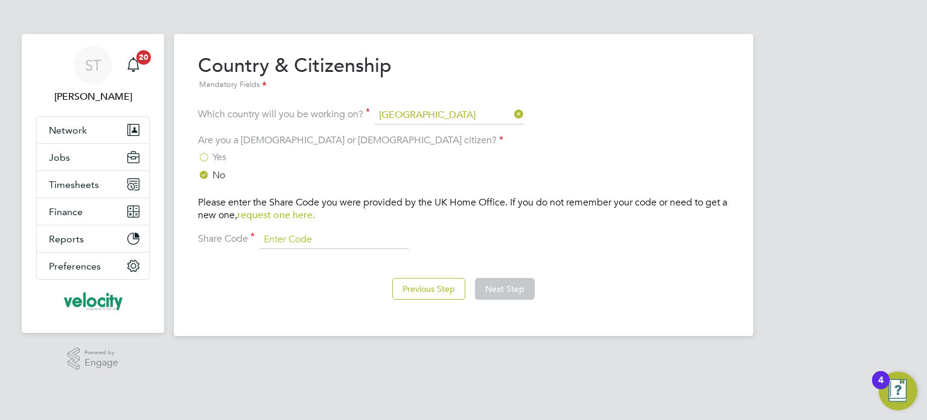
click at [307, 239] on input at bounding box center [334, 240] width 149 height 18
type input "WNGEBG6EZ"
click at [520, 289] on button "Next Step" at bounding box center [505, 289] width 60 height 22
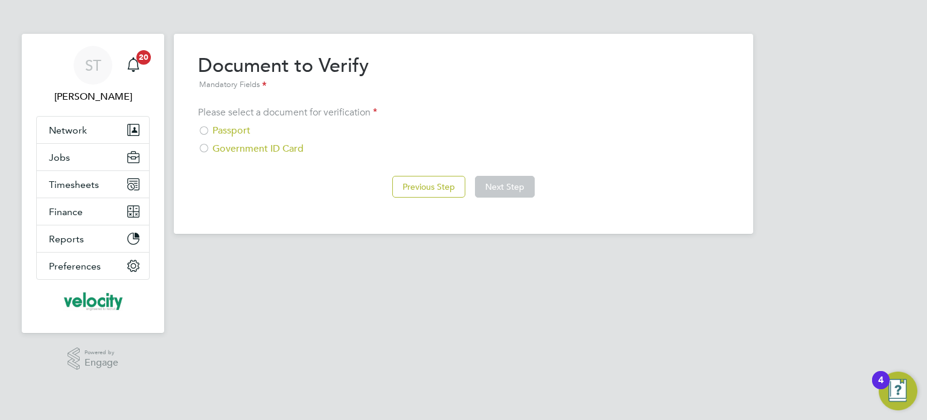
click at [237, 130] on div "Passport" at bounding box center [463, 130] width 531 height 13
click at [517, 184] on button "Next Step" at bounding box center [505, 187] width 60 height 22
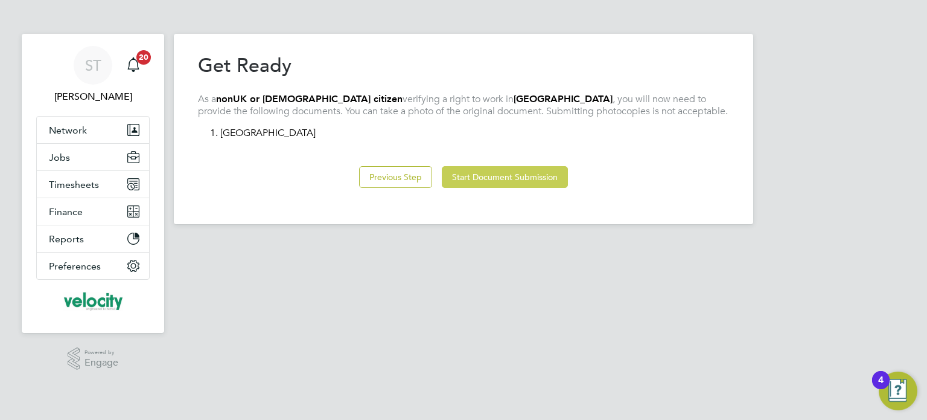
click at [521, 178] on button "Start Document Submission" at bounding box center [505, 177] width 126 height 22
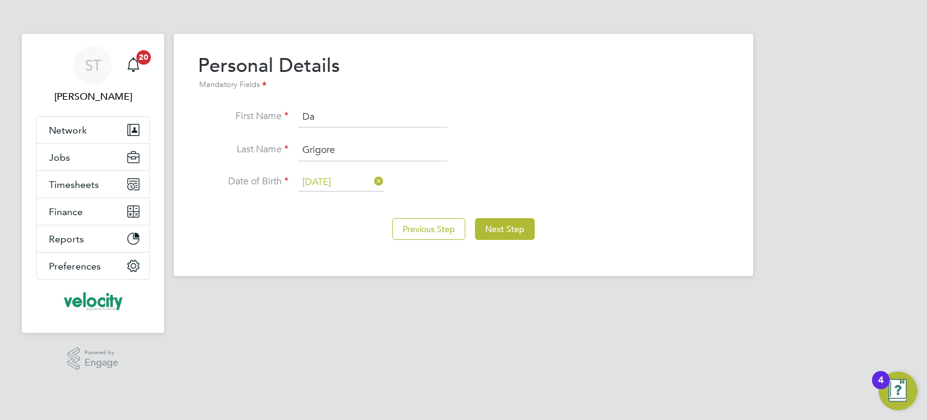
type input "D"
type input "f"
type input "Florin-Daniel"
click at [504, 226] on button "Next Step" at bounding box center [505, 229] width 60 height 22
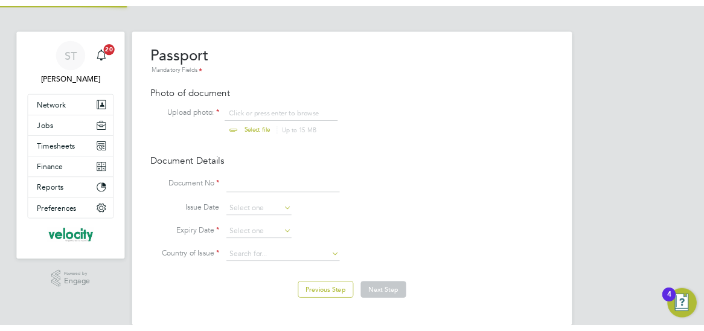
scroll to position [16, 150]
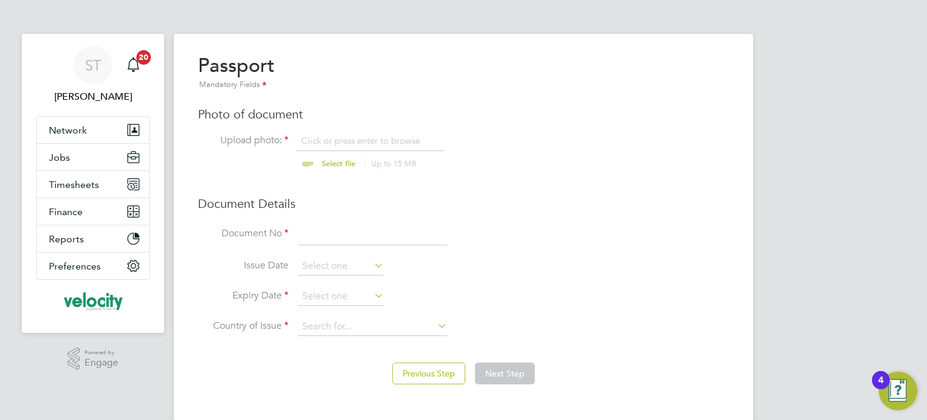
click at [353, 162] on input "file" at bounding box center [350, 153] width 190 height 36
type input "C:\fakepath\PAssportt.jpg"
click at [328, 231] on input at bounding box center [372, 234] width 149 height 22
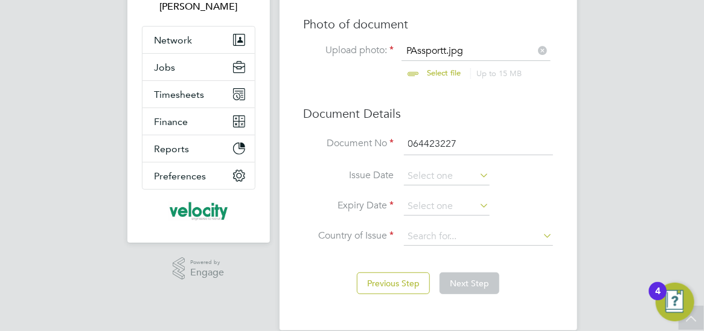
scroll to position [106, 0]
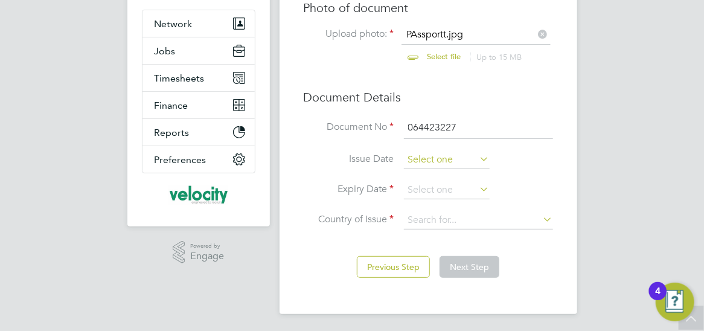
type input "064423227"
click at [425, 156] on input at bounding box center [447, 160] width 86 height 18
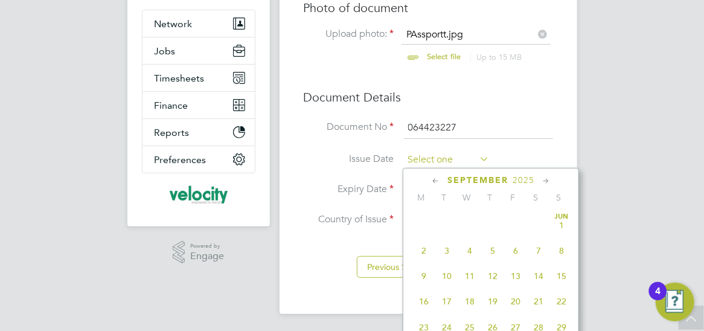
scroll to position [447, 0]
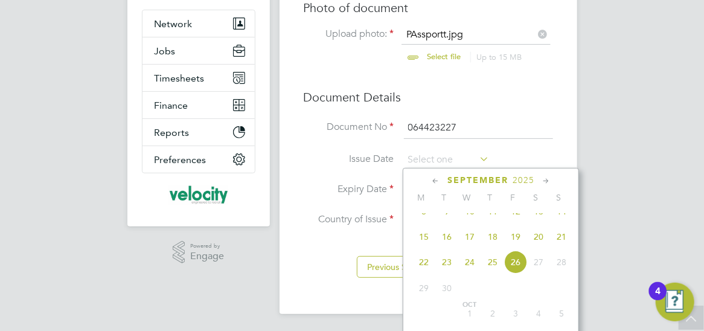
click at [515, 178] on span "2025" at bounding box center [524, 180] width 22 height 10
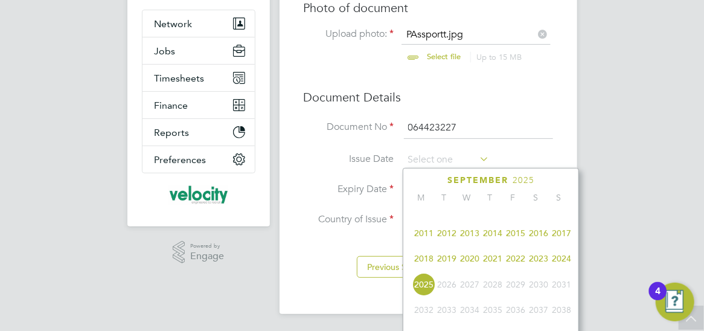
click at [536, 267] on span "2023" at bounding box center [538, 258] width 23 height 23
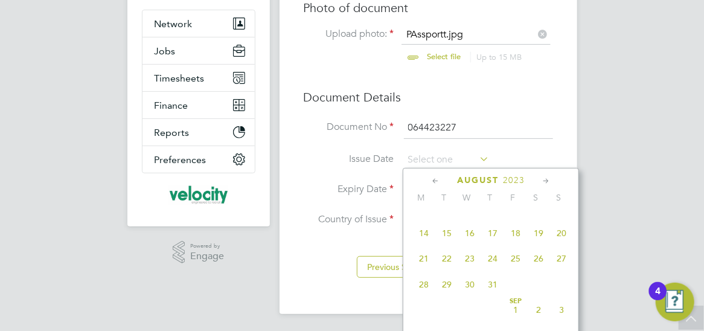
click at [432, 178] on icon at bounding box center [435, 181] width 11 height 13
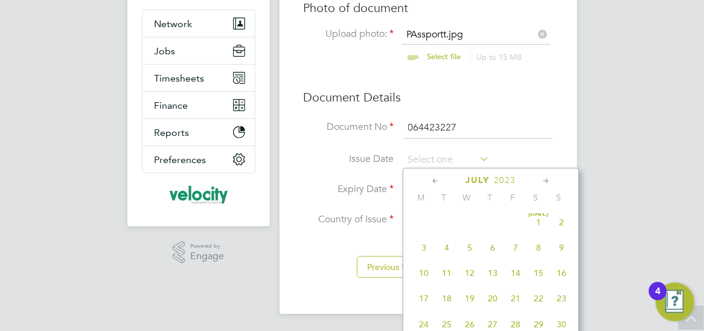
click at [548, 181] on icon at bounding box center [545, 181] width 11 height 13
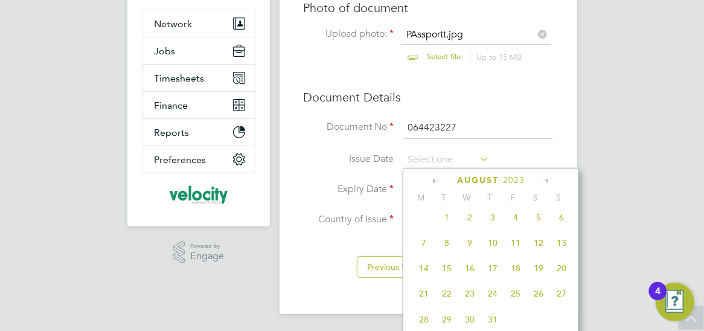
click at [492, 274] on span "17" at bounding box center [492, 268] width 23 height 23
type input "17 Aug 2023"
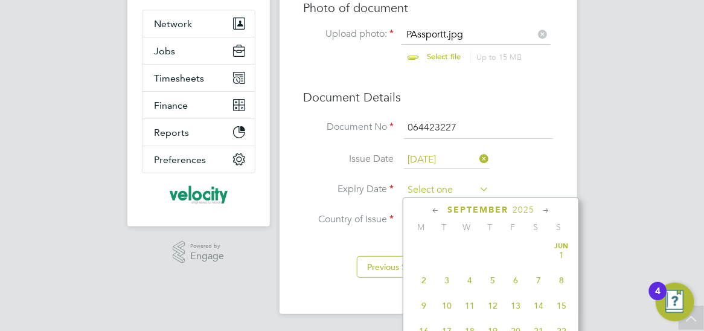
click at [447, 184] on input at bounding box center [447, 190] width 86 height 18
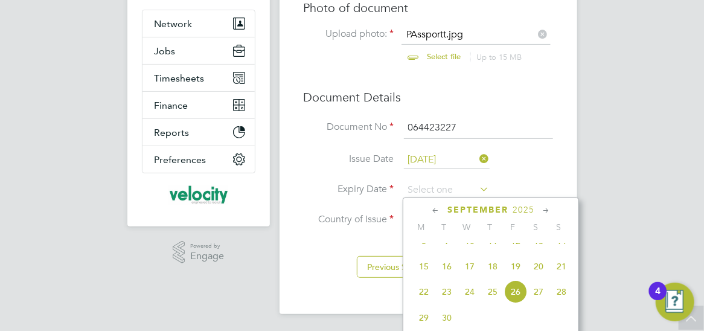
click at [548, 211] on icon at bounding box center [545, 210] width 11 height 13
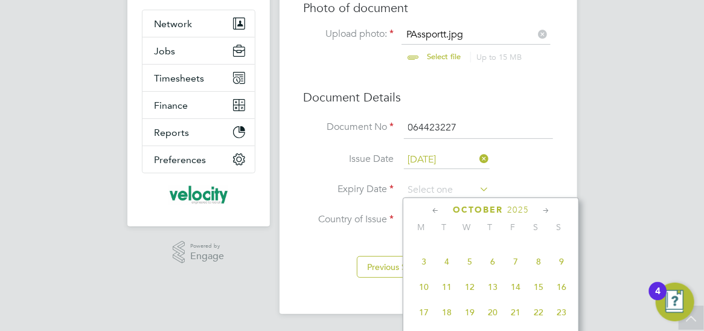
click at [548, 211] on icon at bounding box center [545, 210] width 11 height 13
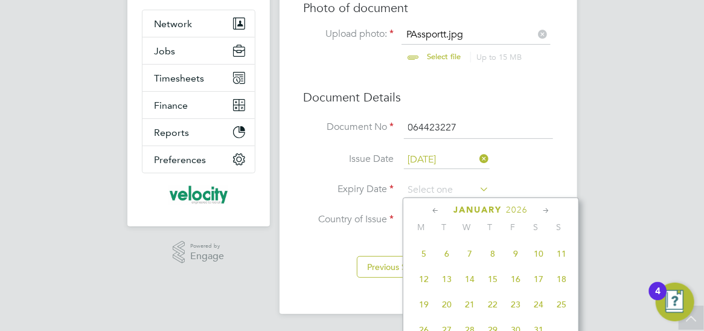
click at [548, 211] on icon at bounding box center [545, 210] width 11 height 13
click at [519, 209] on span "2026" at bounding box center [520, 210] width 22 height 10
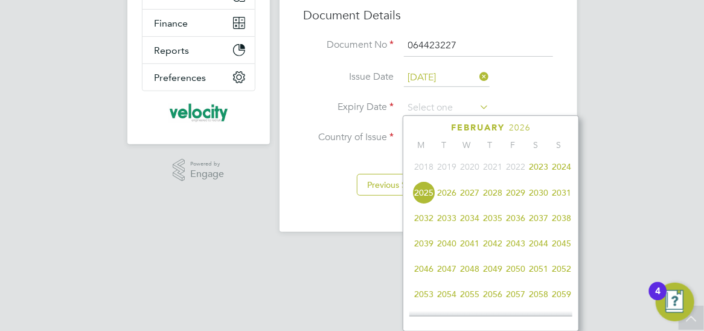
scroll to position [383, 0]
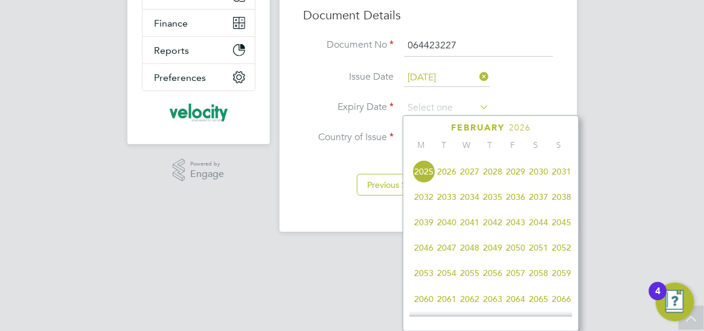
click at [451, 207] on span "2033" at bounding box center [446, 196] width 23 height 23
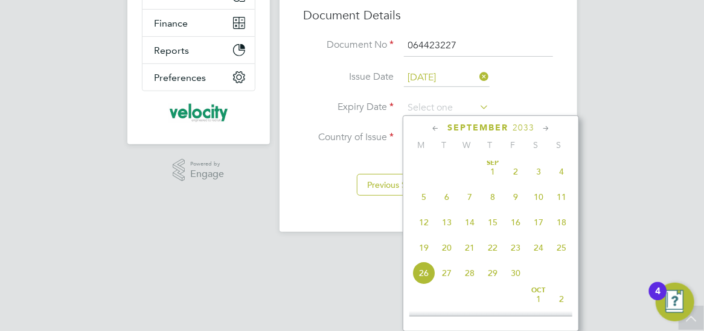
click at [432, 127] on icon at bounding box center [435, 128] width 11 height 13
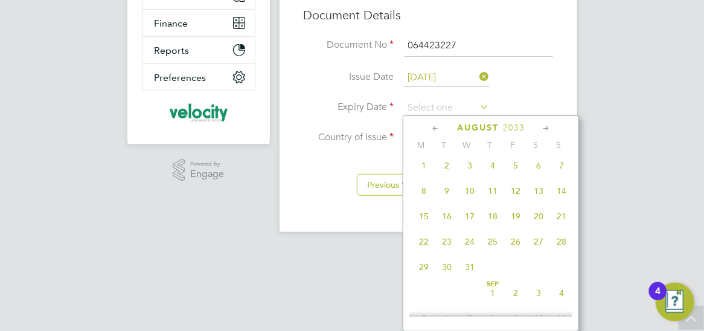
click at [475, 222] on span "17" at bounding box center [469, 216] width 23 height 23
type input "17 Aug 2033"
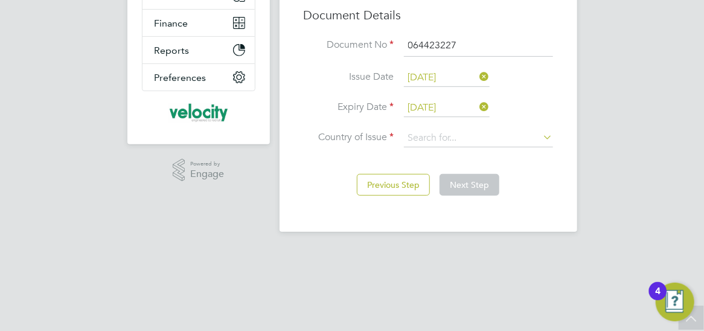
scroll to position [106, 0]
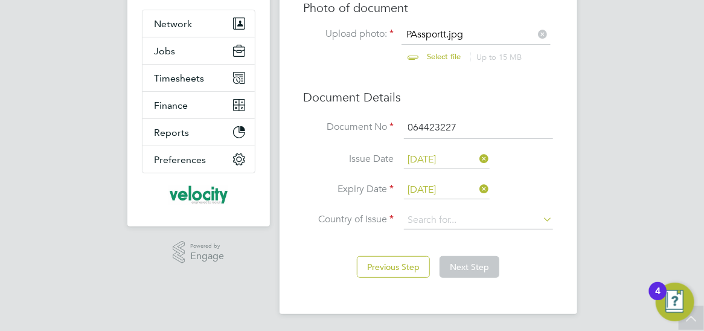
click at [478, 227] on li "Country of Issue" at bounding box center [428, 226] width 249 height 30
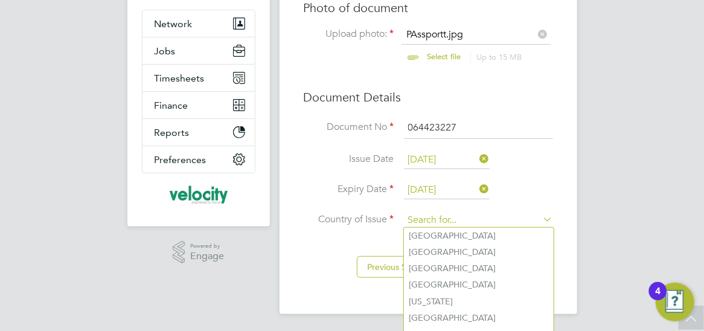
click at [478, 218] on input at bounding box center [478, 220] width 149 height 18
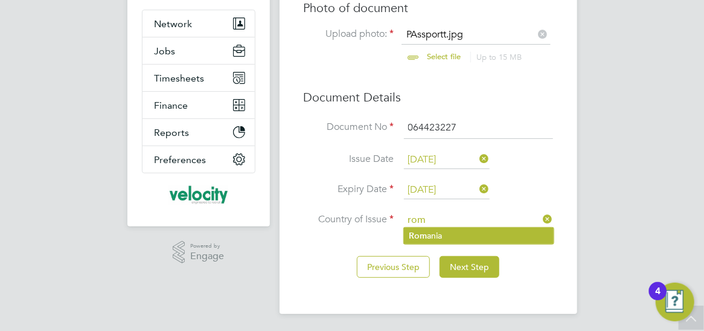
click at [460, 234] on li "Rom ania" at bounding box center [479, 236] width 150 height 16
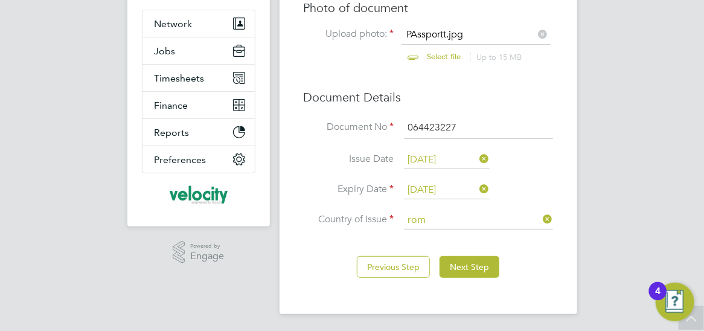
type input "Romania"
click at [470, 268] on button "Next Step" at bounding box center [470, 267] width 60 height 22
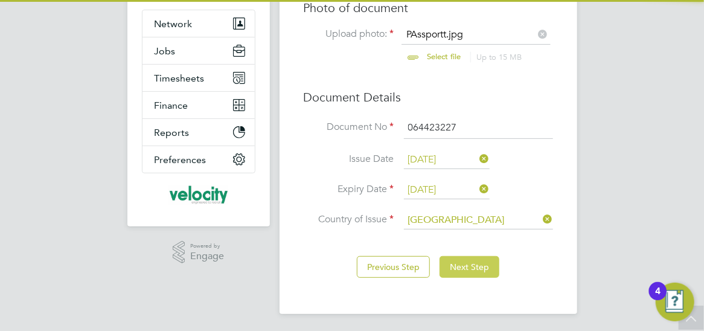
scroll to position [53, 0]
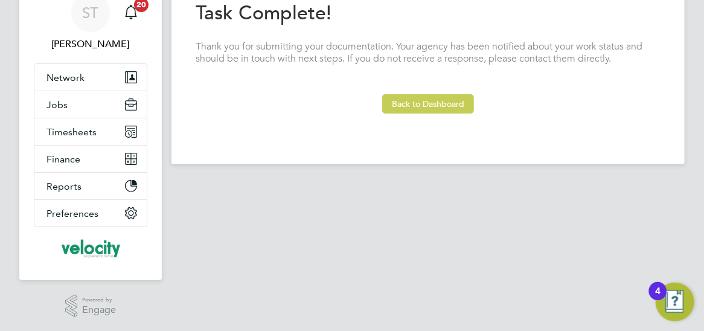
click at [432, 100] on button "Back to Dashboard" at bounding box center [428, 103] width 92 height 19
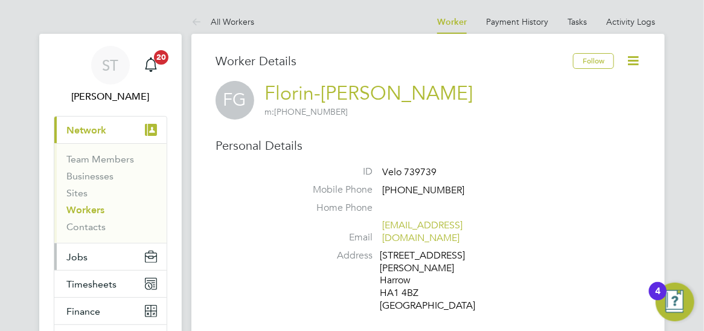
click at [75, 257] on span "Jobs" at bounding box center [76, 256] width 21 height 11
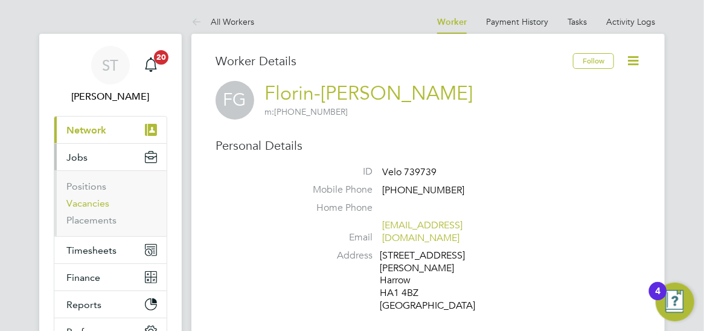
click at [88, 203] on link "Vacancies" at bounding box center [87, 202] width 43 height 11
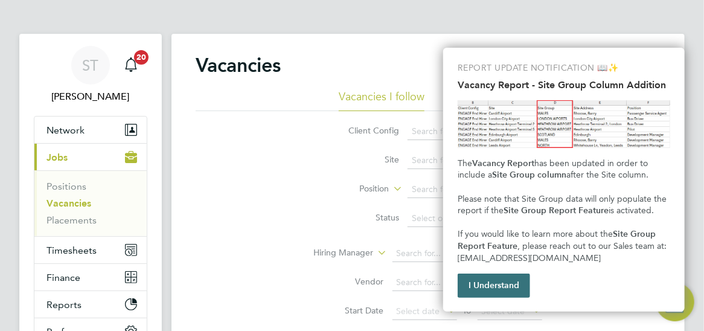
click at [490, 292] on button "I Understand" at bounding box center [494, 286] width 72 height 24
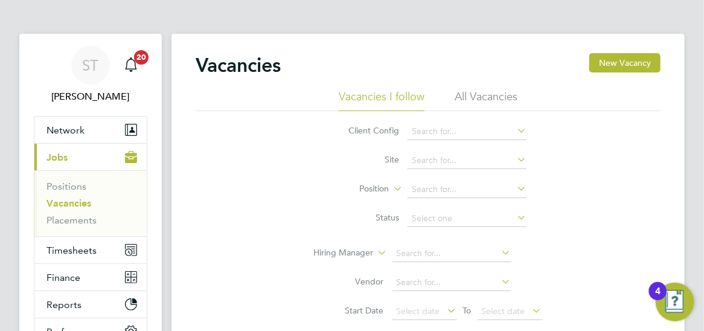
click at [509, 98] on li "All Vacancies" at bounding box center [486, 100] width 63 height 22
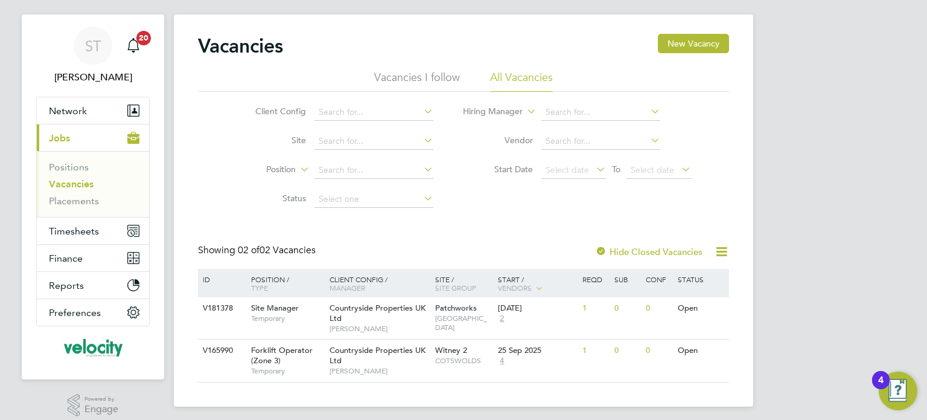
scroll to position [29, 0]
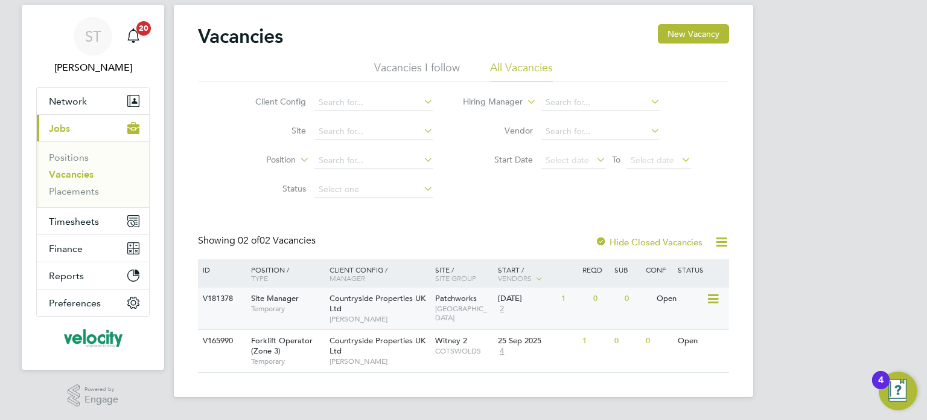
click at [461, 306] on span "EAST LONDON" at bounding box center [463, 313] width 57 height 19
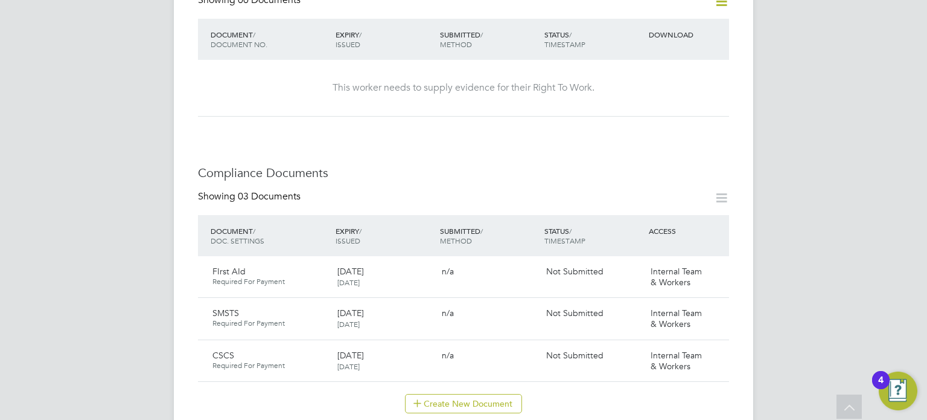
scroll to position [483, 0]
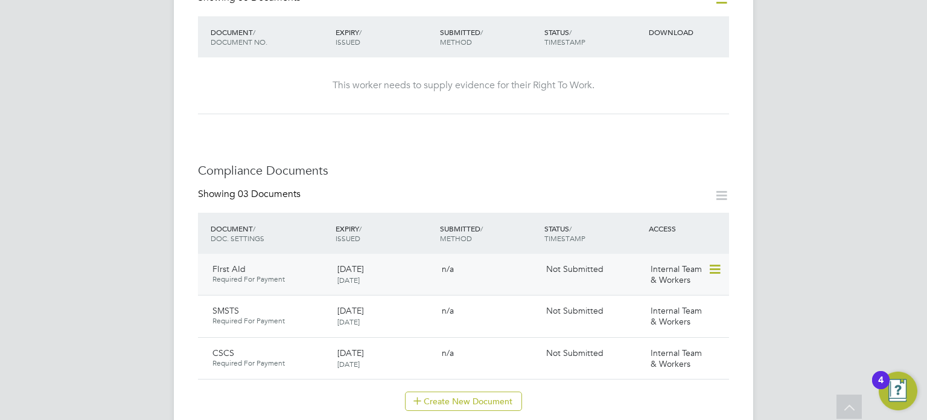
click at [720, 262] on icon at bounding box center [714, 269] width 12 height 14
click at [691, 290] on li "Submit Document" at bounding box center [676, 290] width 89 height 17
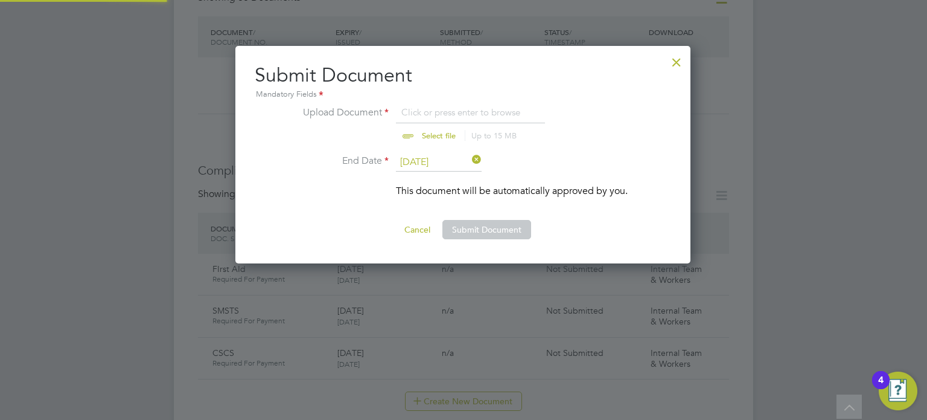
scroll to position [217, 456]
click at [424, 110] on input "file" at bounding box center [451, 123] width 190 height 36
type input "C:\fakepath\First Aid.pdf"
click at [516, 229] on button "Submit Document" at bounding box center [487, 229] width 89 height 19
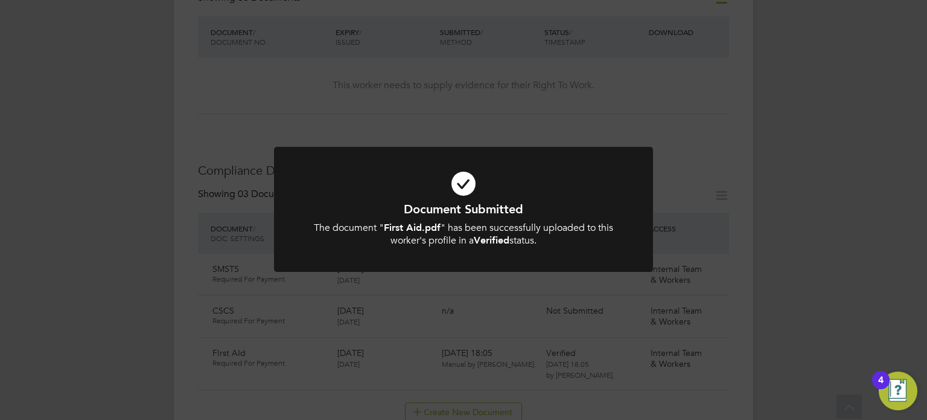
click at [774, 196] on div "Document Submitted The document " First Aid.pdf " has been successfully uploade…" at bounding box center [463, 210] width 927 height 420
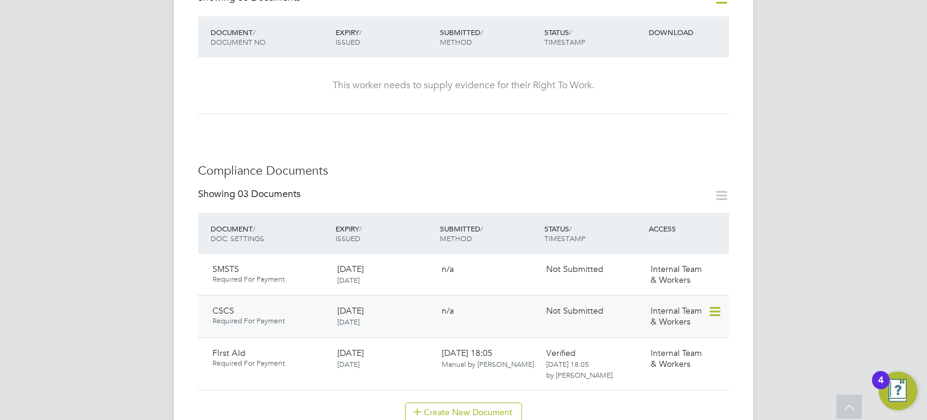
click at [712, 304] on icon at bounding box center [714, 311] width 12 height 14
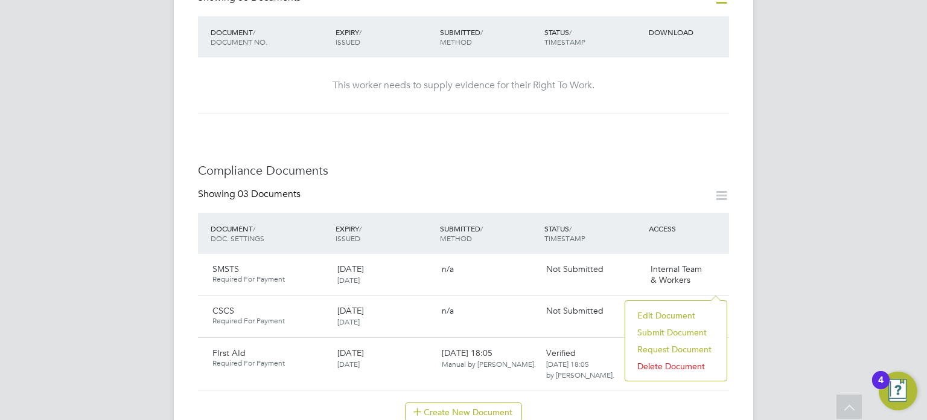
click at [671, 333] on li "Submit Document" at bounding box center [676, 332] width 89 height 17
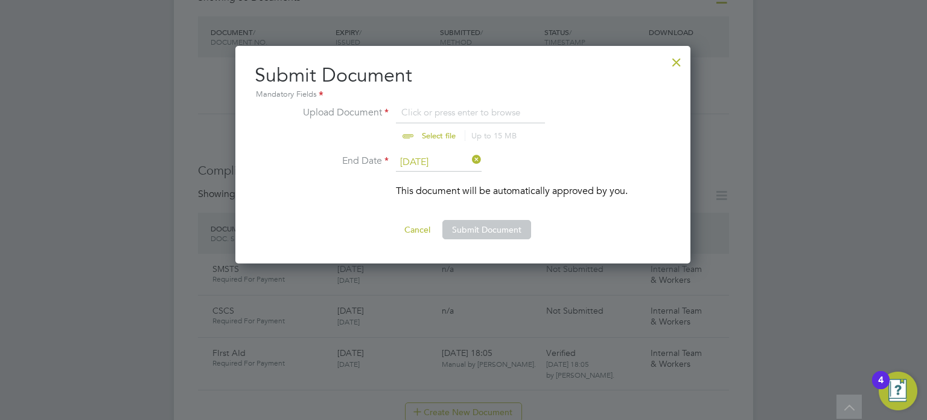
click at [424, 135] on input "file" at bounding box center [451, 123] width 190 height 36
type input "C:\fakepath\CSCS Black Card.JPG"
click at [513, 229] on button "Submit Document" at bounding box center [487, 229] width 89 height 19
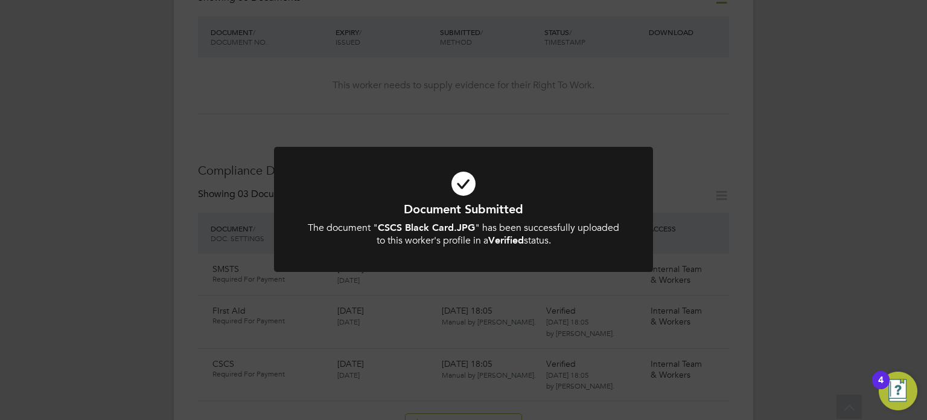
click at [820, 258] on div "Document Submitted The document " CSCS Black Card.JPG " has been successfully u…" at bounding box center [463, 210] width 927 height 420
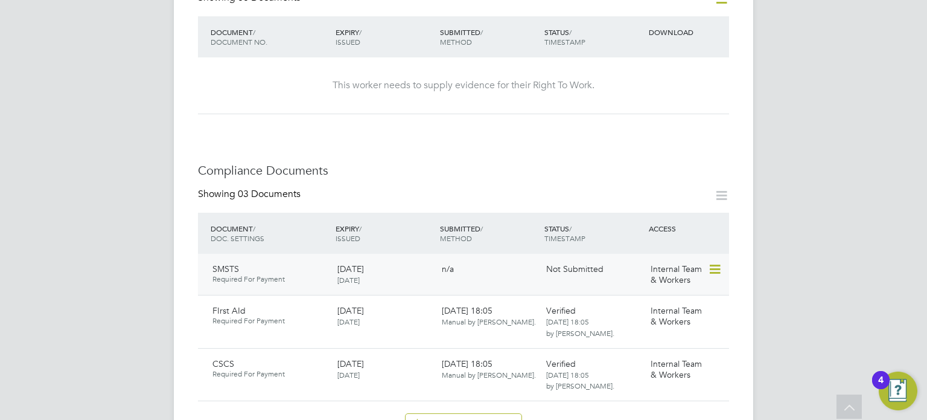
click at [711, 262] on icon at bounding box center [714, 269] width 12 height 14
click at [667, 291] on li "Submit Document" at bounding box center [676, 290] width 89 height 17
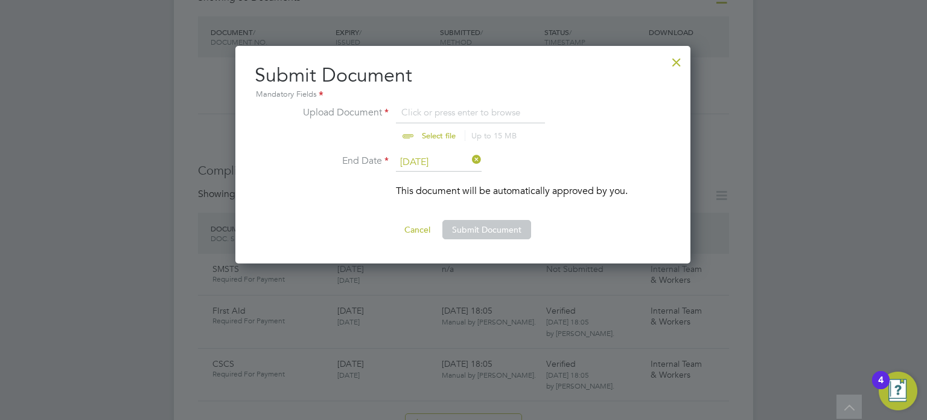
click at [424, 132] on input "file" at bounding box center [451, 123] width 190 height 36
type input "C:\fakepath\SMSTS.pdf"
click at [493, 225] on button "Submit Document" at bounding box center [487, 229] width 89 height 19
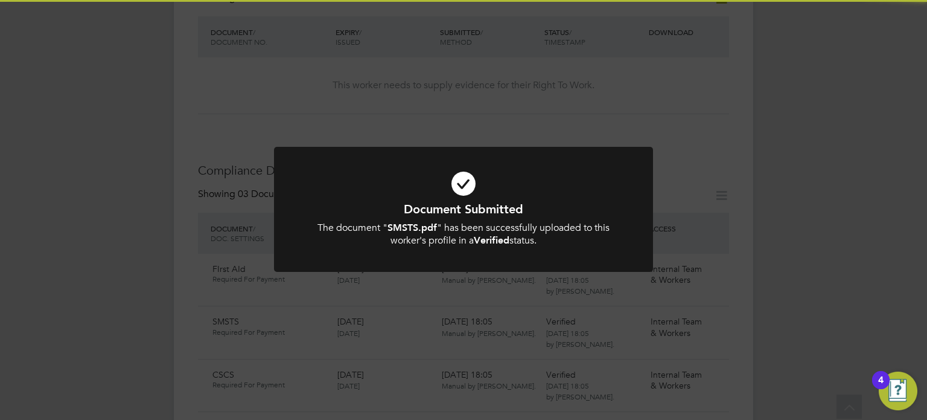
click at [722, 91] on div "Document Submitted The document " SMSTS.pdf " has been successfully uploaded to…" at bounding box center [463, 210] width 927 height 420
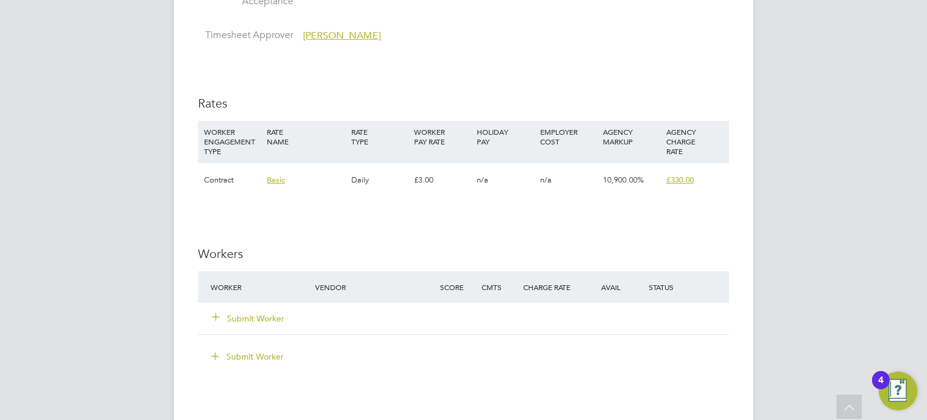
scroll to position [966, 0]
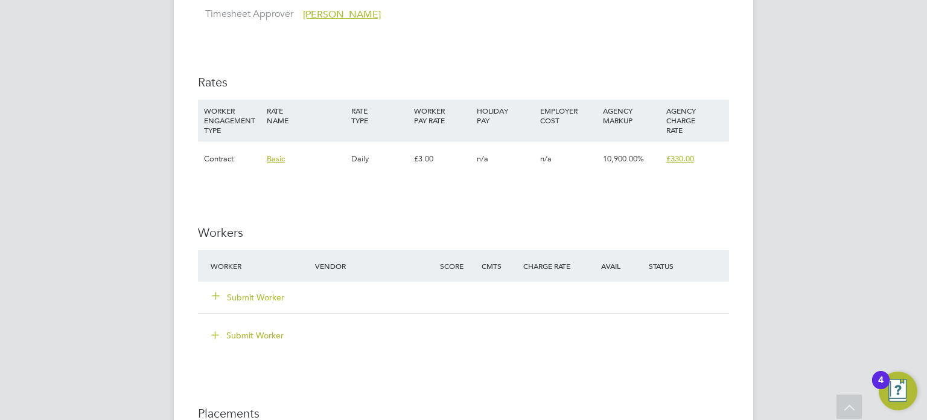
click at [278, 296] on button "Submit Worker" at bounding box center [249, 297] width 72 height 12
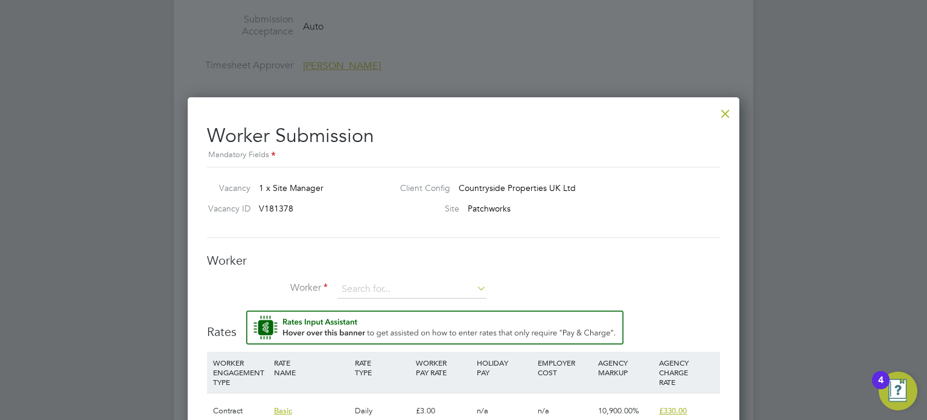
scroll to position [905, 0]
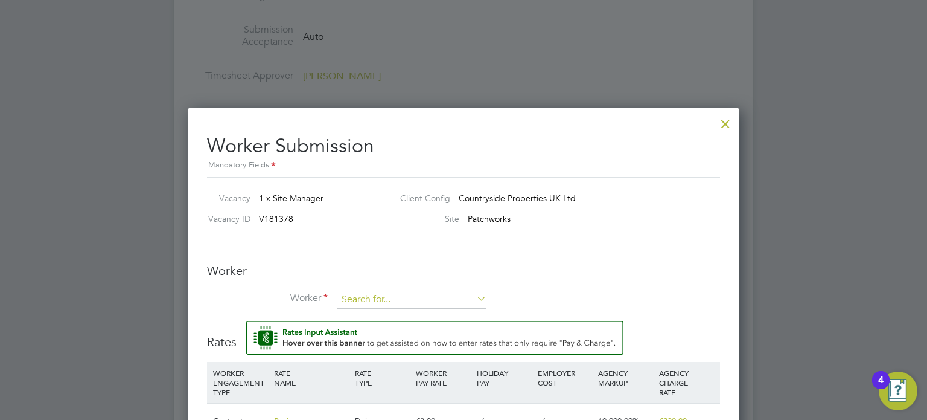
click at [354, 301] on input at bounding box center [412, 299] width 149 height 18
type input "d"
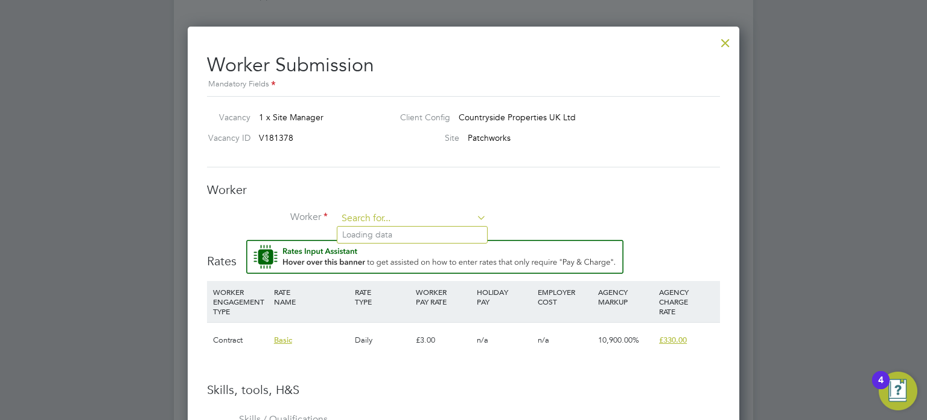
click at [398, 221] on input at bounding box center [412, 219] width 149 height 18
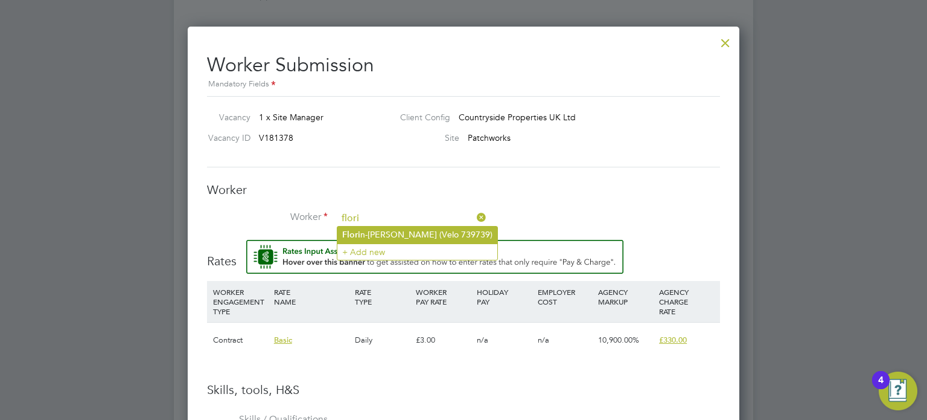
click at [388, 231] on li "Flori n-[PERSON_NAME] (Velo 739739)" at bounding box center [418, 234] width 160 height 16
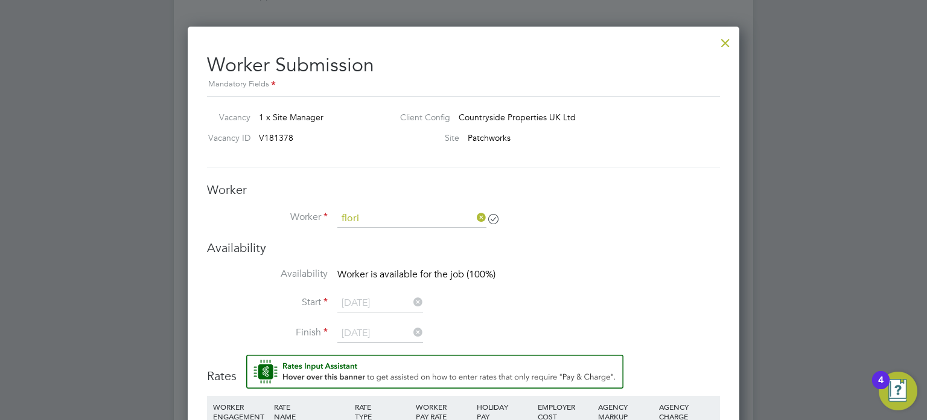
type input "[PERSON_NAME] (Velo 739739)"
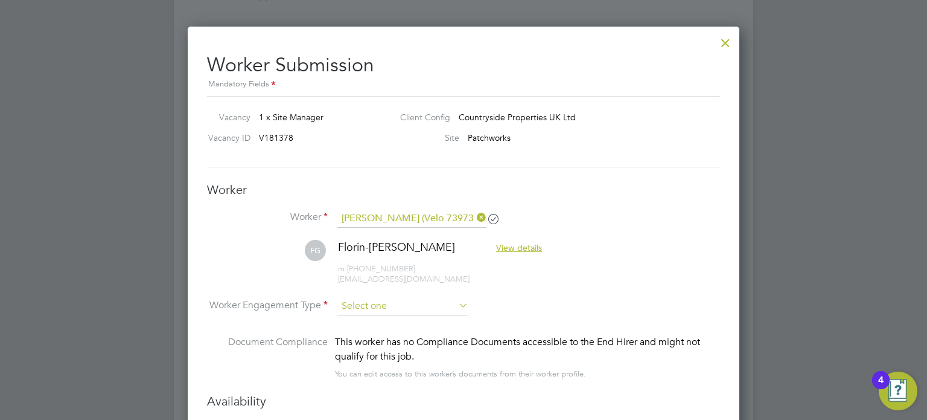
click at [418, 307] on input at bounding box center [403, 306] width 131 height 18
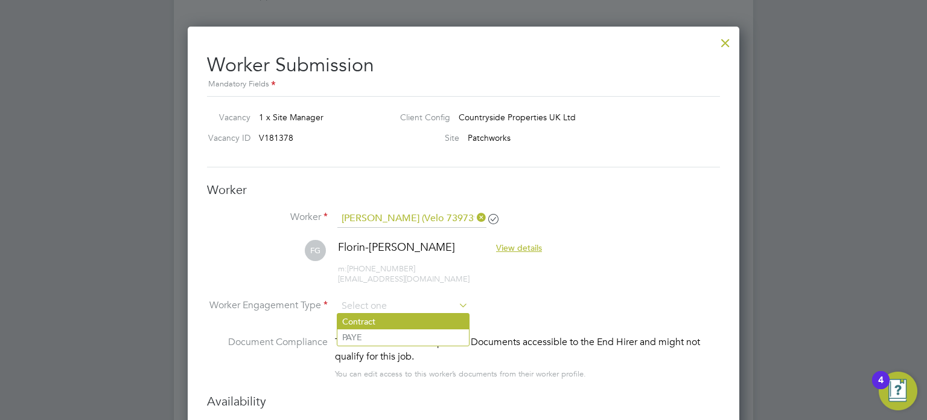
click at [417, 318] on li "Contract" at bounding box center [404, 321] width 132 height 16
type input "Contract"
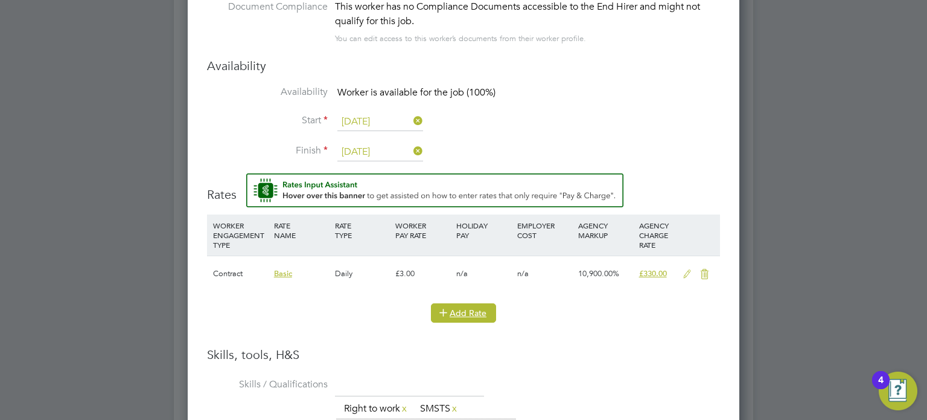
click at [484, 310] on button "Add Rate" at bounding box center [463, 312] width 65 height 19
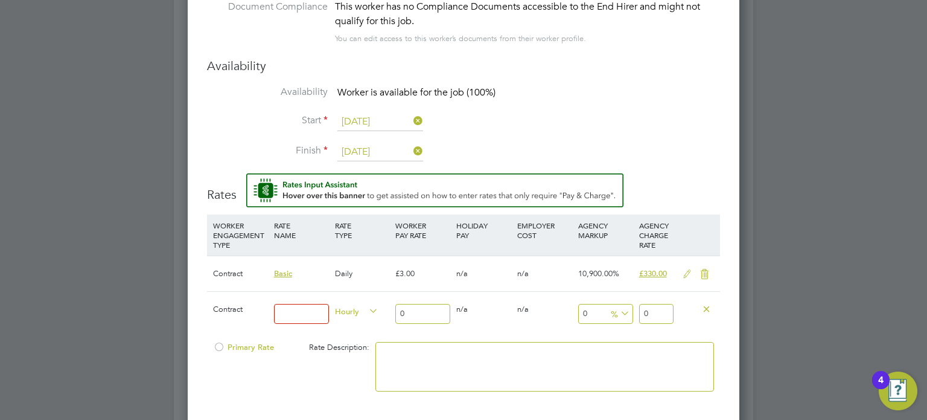
click at [670, 272] on div "£330.00" at bounding box center [656, 273] width 40 height 35
click at [685, 272] on icon at bounding box center [687, 274] width 15 height 10
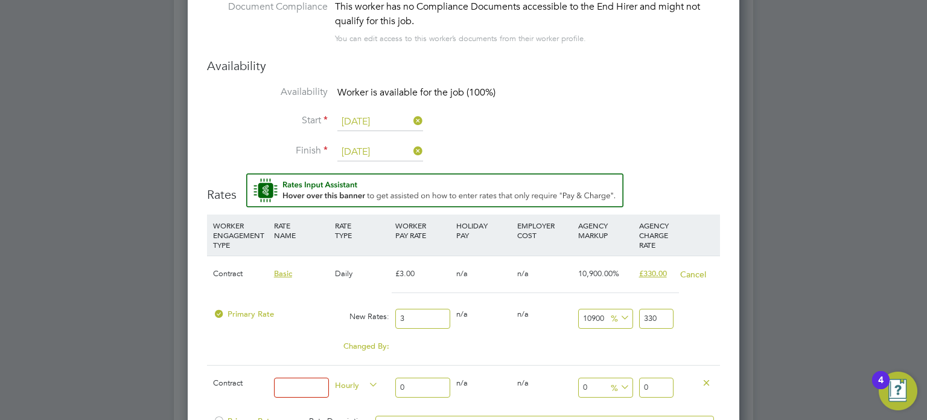
click at [448, 313] on div "3" at bounding box center [422, 319] width 61 height 32
drag, startPoint x: 441, startPoint y: 313, endPoint x: 284, endPoint y: 318, distance: 157.7
click at [284, 318] on div "Primary Rate New Rates: 3 0 n/a 0 n/a 10900 0 % 330" at bounding box center [463, 319] width 513 height 32
type input "2"
type input "220"
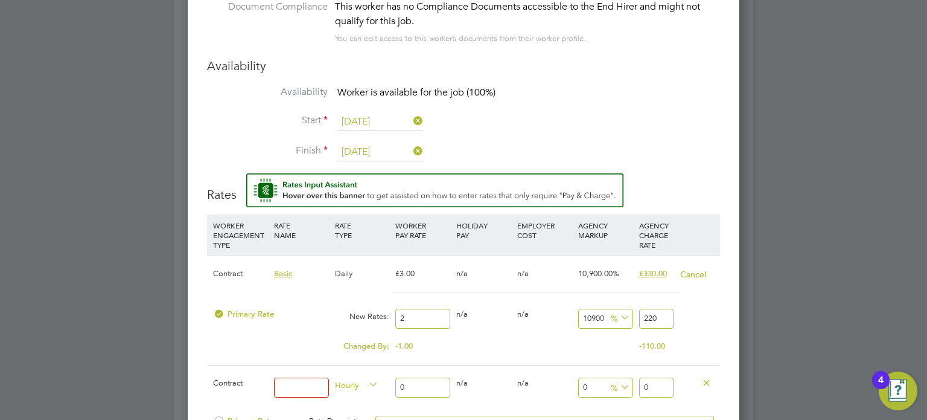
type input "28"
type input "3080"
type input "285"
type input "31350"
type input "285"
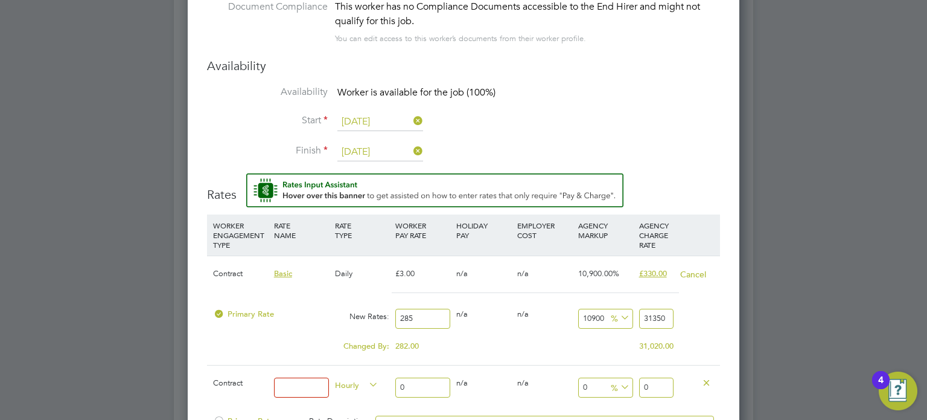
drag, startPoint x: 646, startPoint y: 316, endPoint x: 717, endPoint y: 321, distance: 71.4
click at [717, 321] on div "Primary Rate New Rates: 285 0 n/a 0 n/a 10900 31065 % 31350" at bounding box center [463, 319] width 513 height 32
type input "-98.94736842105263"
type input "3"
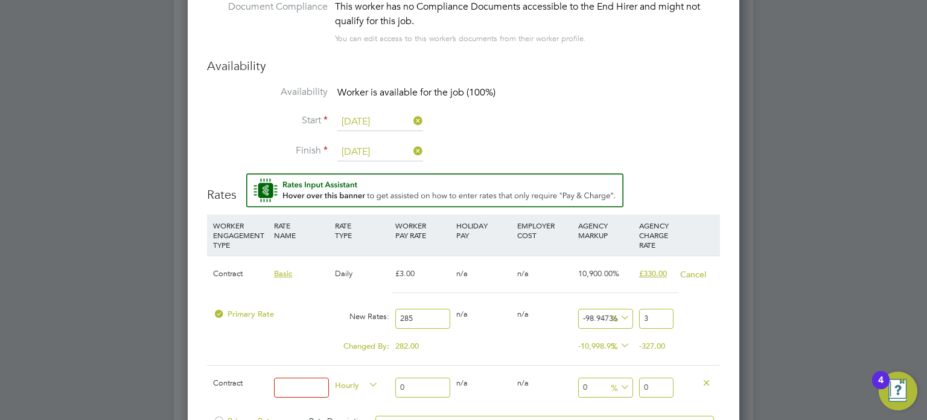
type input "-88.42105263157895"
type input "33"
type input "15.789473684210526"
type input "330"
click at [708, 377] on icon at bounding box center [706, 381] width 9 height 9
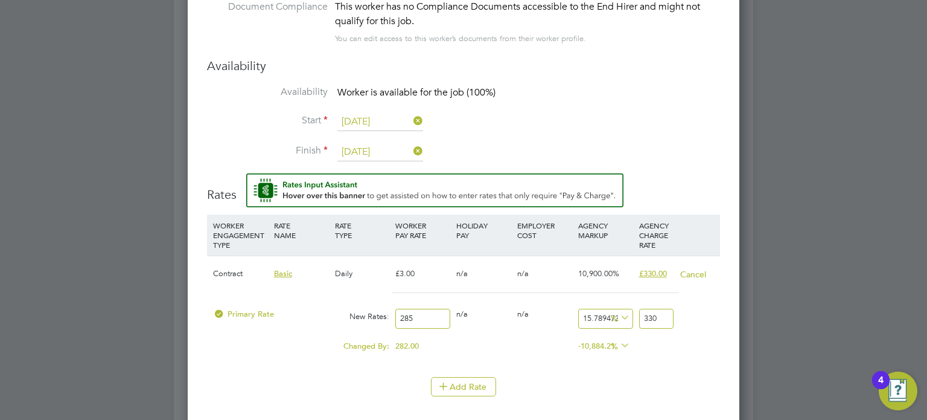
scroll to position [1165, 552]
click at [576, 377] on div "Add Rate" at bounding box center [463, 386] width 513 height 19
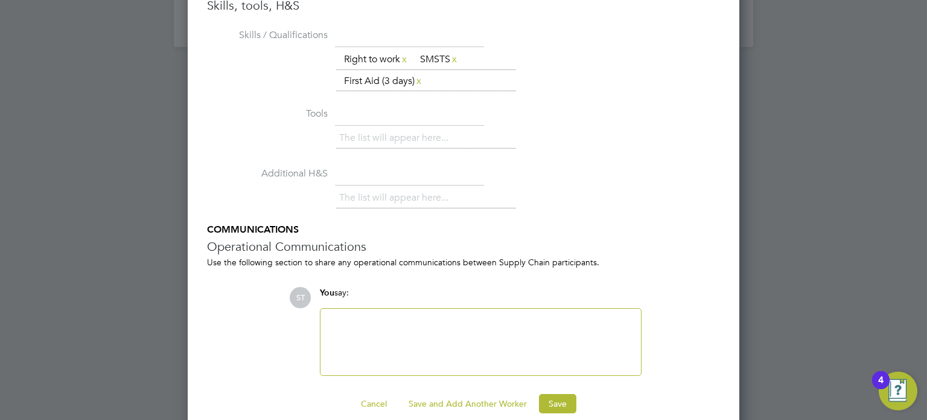
scroll to position [1756, 0]
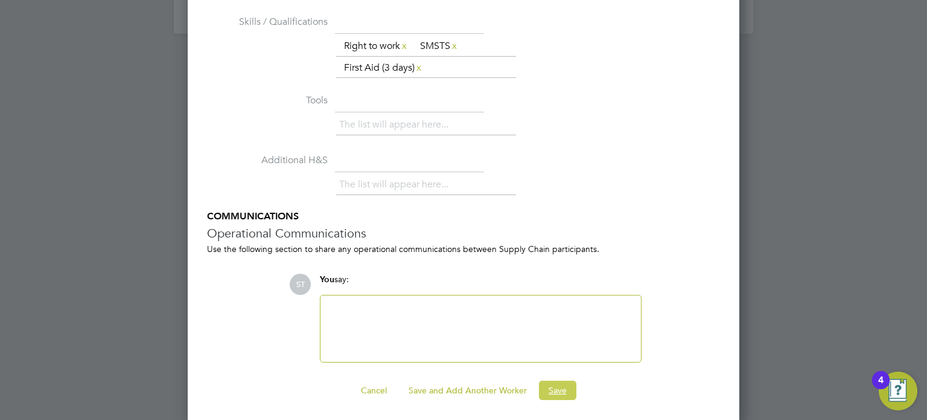
click at [553, 388] on button "Save" at bounding box center [557, 389] width 37 height 19
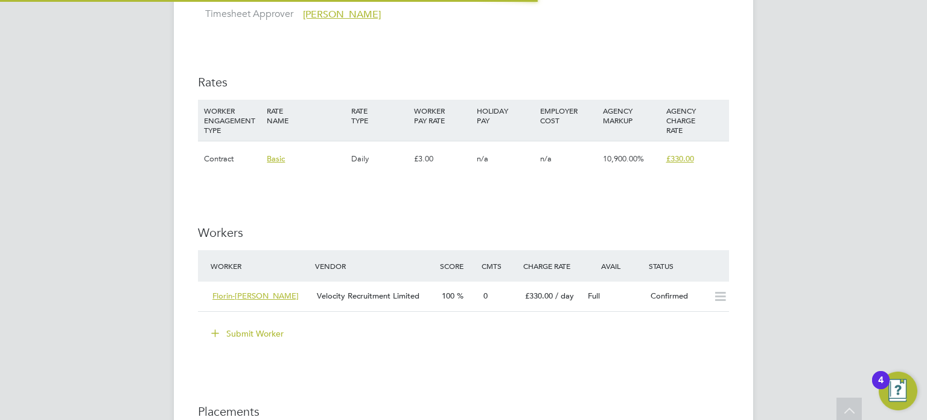
scroll to position [34, 84]
click at [683, 159] on span "£330.00" at bounding box center [681, 158] width 28 height 10
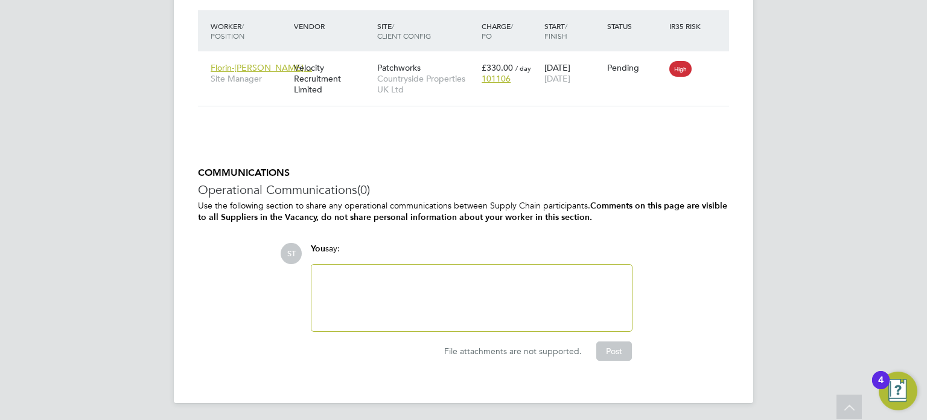
click at [495, 301] on div at bounding box center [472, 298] width 306 height 52
click at [620, 344] on button "Post" at bounding box center [615, 350] width 36 height 19
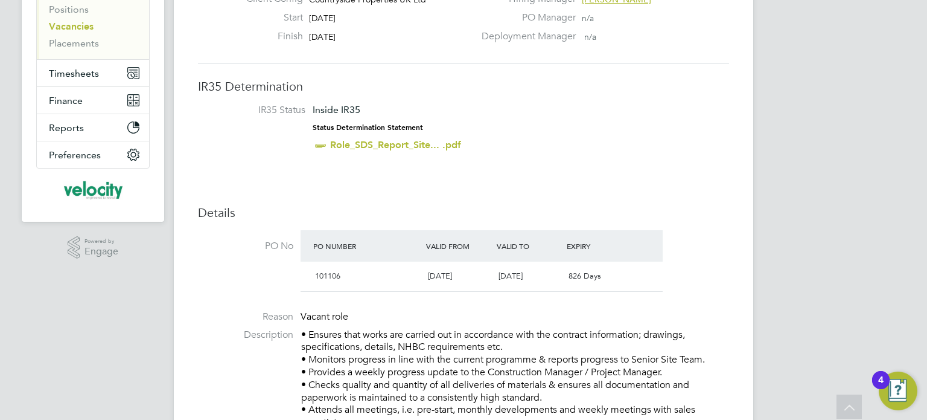
scroll to position [0, 0]
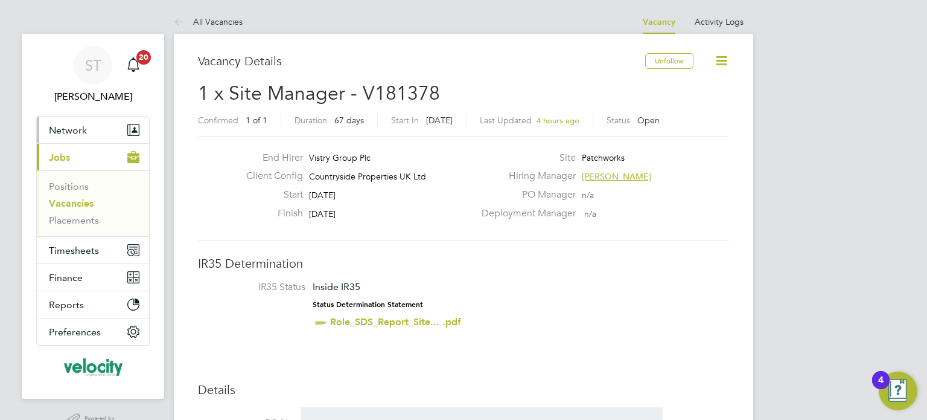
click at [80, 135] on span "Network" at bounding box center [68, 129] width 38 height 11
click at [75, 118] on button "Network" at bounding box center [93, 130] width 112 height 27
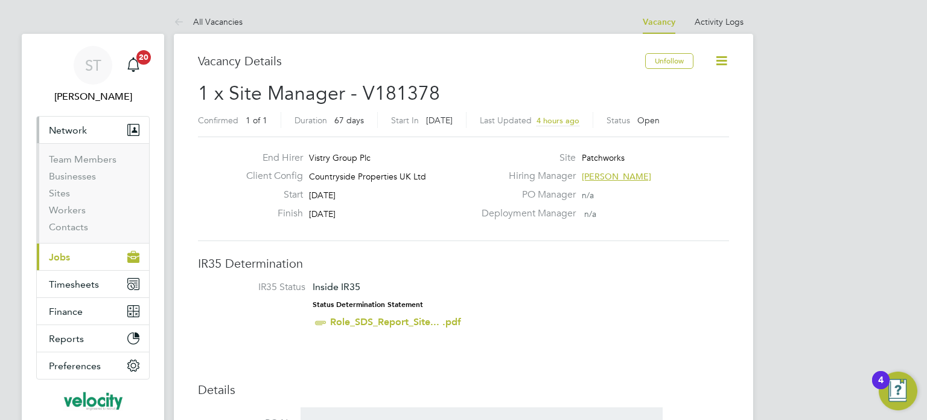
click at [71, 130] on span "Network" at bounding box center [68, 129] width 38 height 11
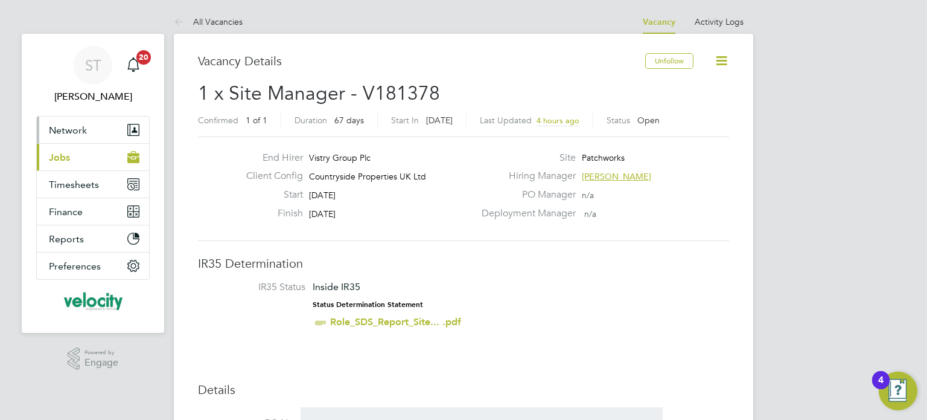
click at [70, 134] on span "Network" at bounding box center [68, 129] width 38 height 11
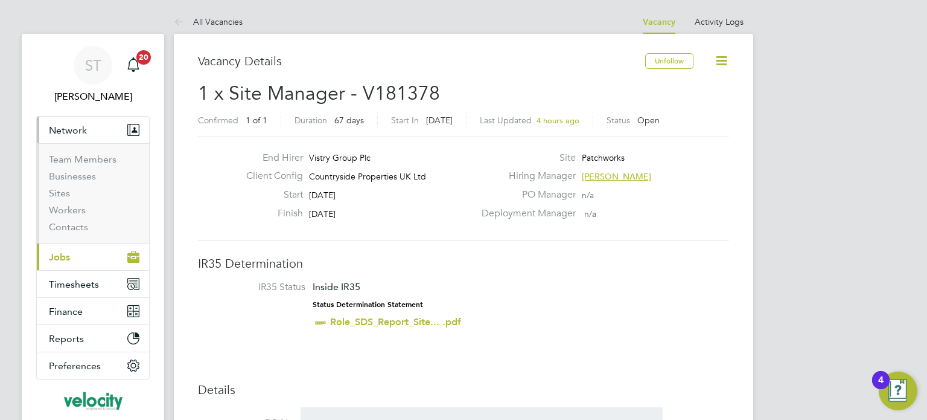
click at [75, 259] on button "Current page: Jobs" at bounding box center [93, 256] width 112 height 27
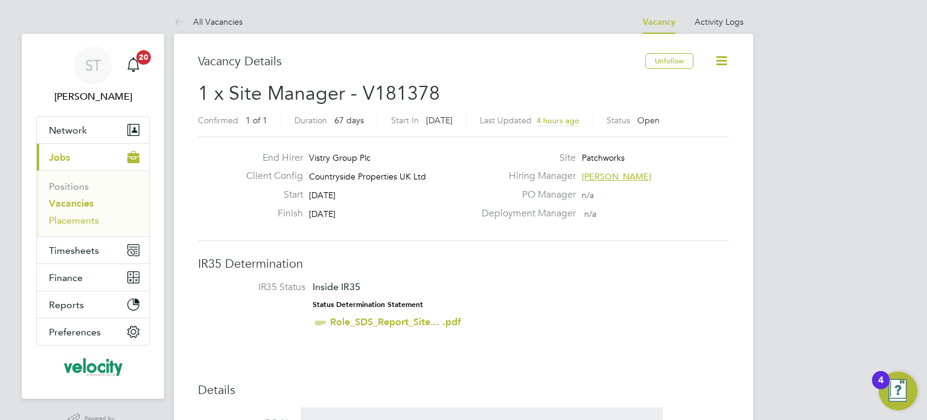
click at [75, 222] on link "Placements" at bounding box center [74, 219] width 50 height 11
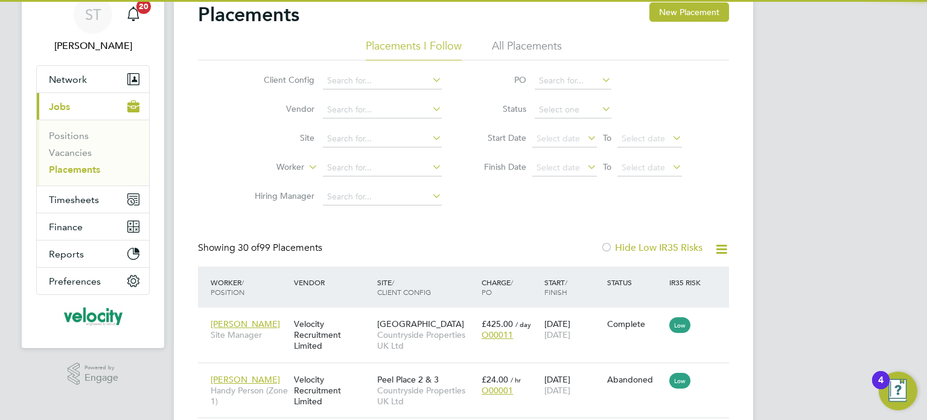
scroll to position [5, 6]
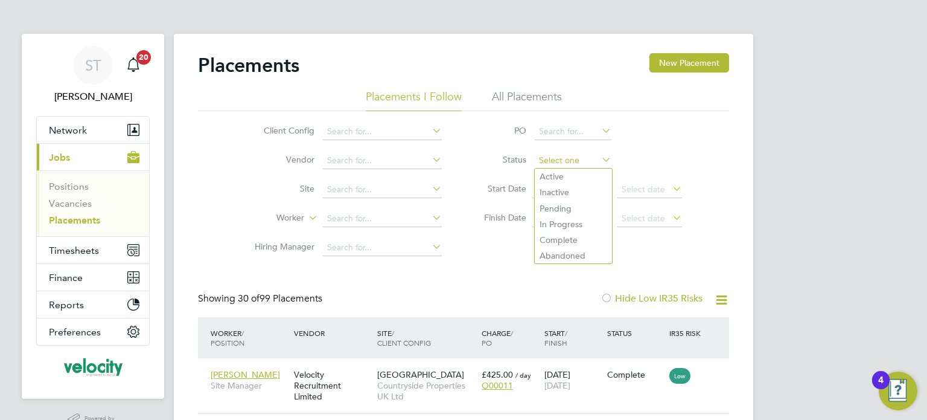
click at [536, 165] on input at bounding box center [573, 160] width 77 height 17
click at [556, 183] on li "Active" at bounding box center [573, 176] width 77 height 16
type input "Active"
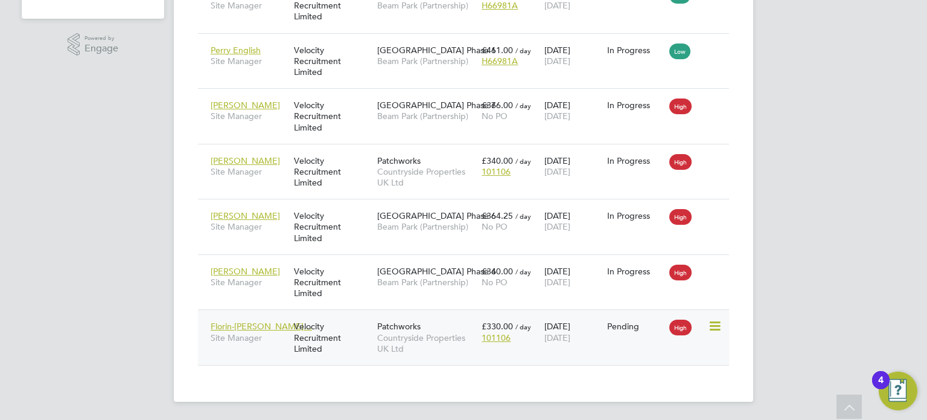
click at [715, 327] on icon at bounding box center [714, 326] width 12 height 14
click at [621, 402] on li "Start" at bounding box center [660, 400] width 124 height 17
type input "[PERSON_NAME]"
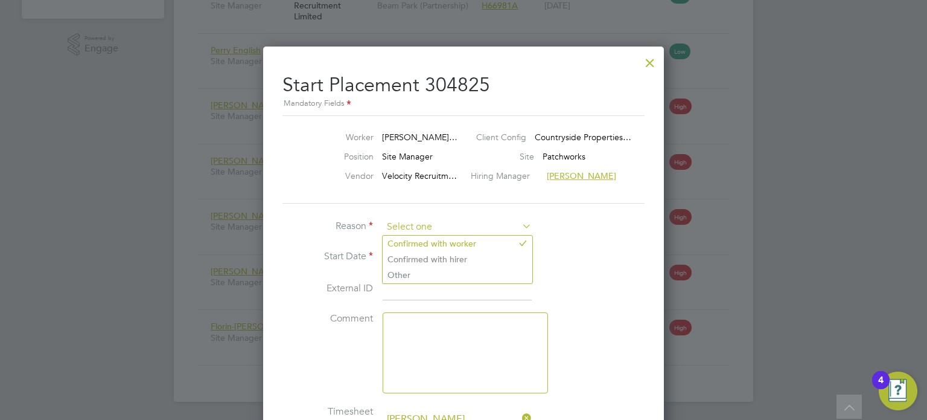
click at [498, 226] on input at bounding box center [457, 227] width 149 height 18
click at [487, 254] on li "Confirmed with hirer" at bounding box center [458, 259] width 150 height 16
type input "Confirmed with hirer"
click at [591, 259] on li "Start Date [DATE]" at bounding box center [464, 263] width 362 height 30
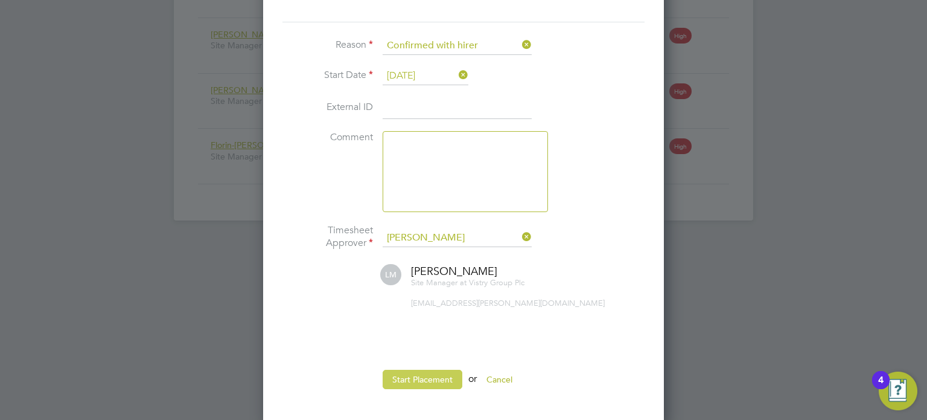
click at [437, 378] on button "Start Placement" at bounding box center [423, 379] width 80 height 19
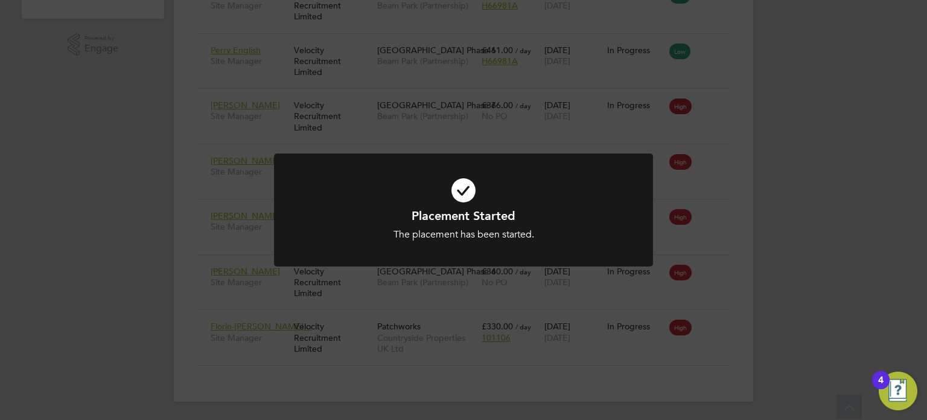
click at [845, 48] on div "Placement Started The placement has been started. Cancel Okay" at bounding box center [463, 210] width 927 height 420
